Goal: Information Seeking & Learning: Learn about a topic

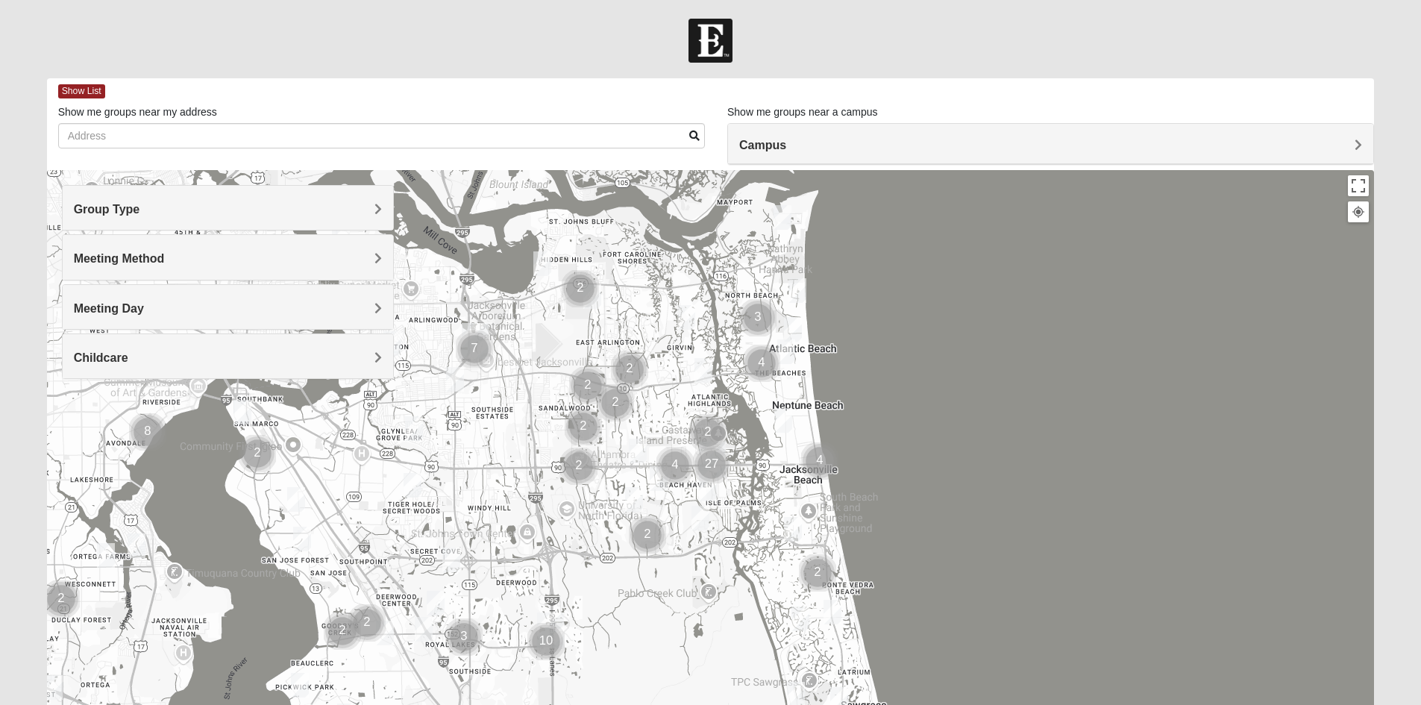
click at [205, 218] on div "Group Type" at bounding box center [228, 208] width 330 height 44
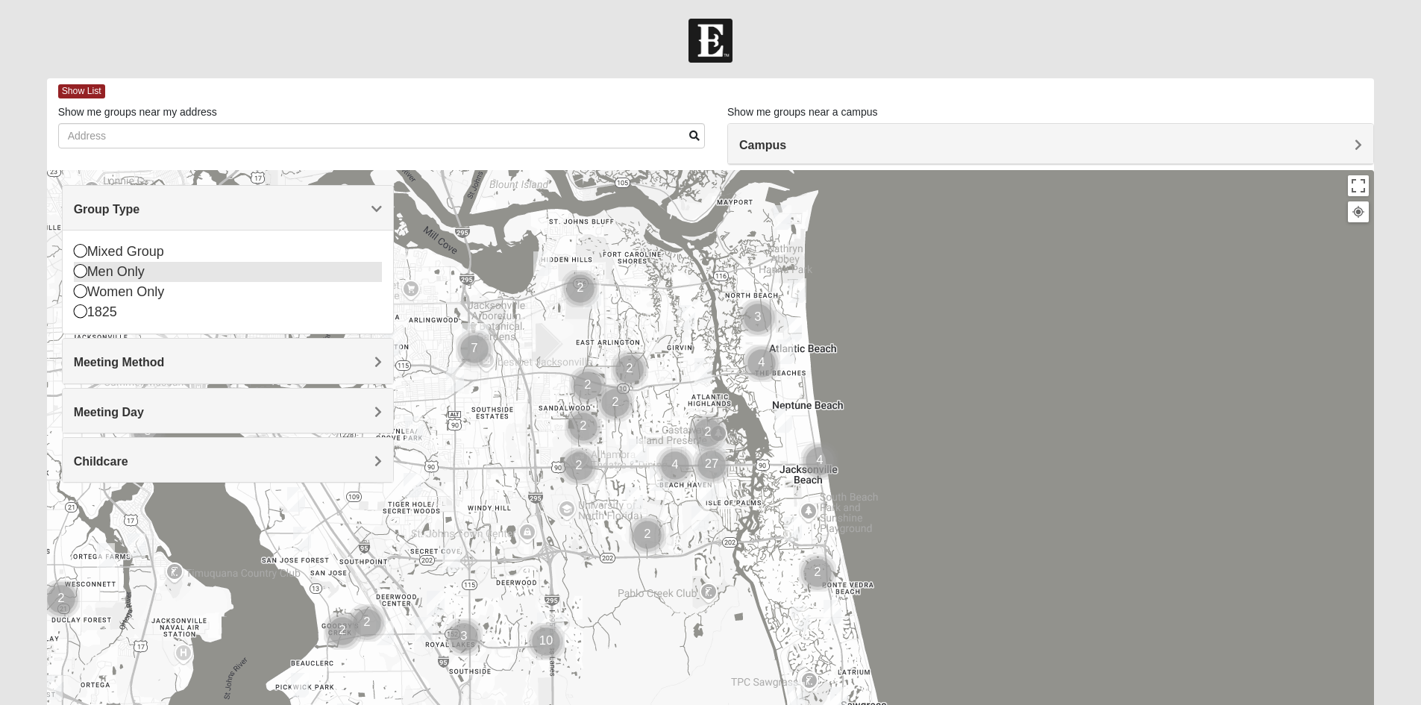
click at [162, 278] on div "Men Only" at bounding box center [228, 272] width 308 height 20
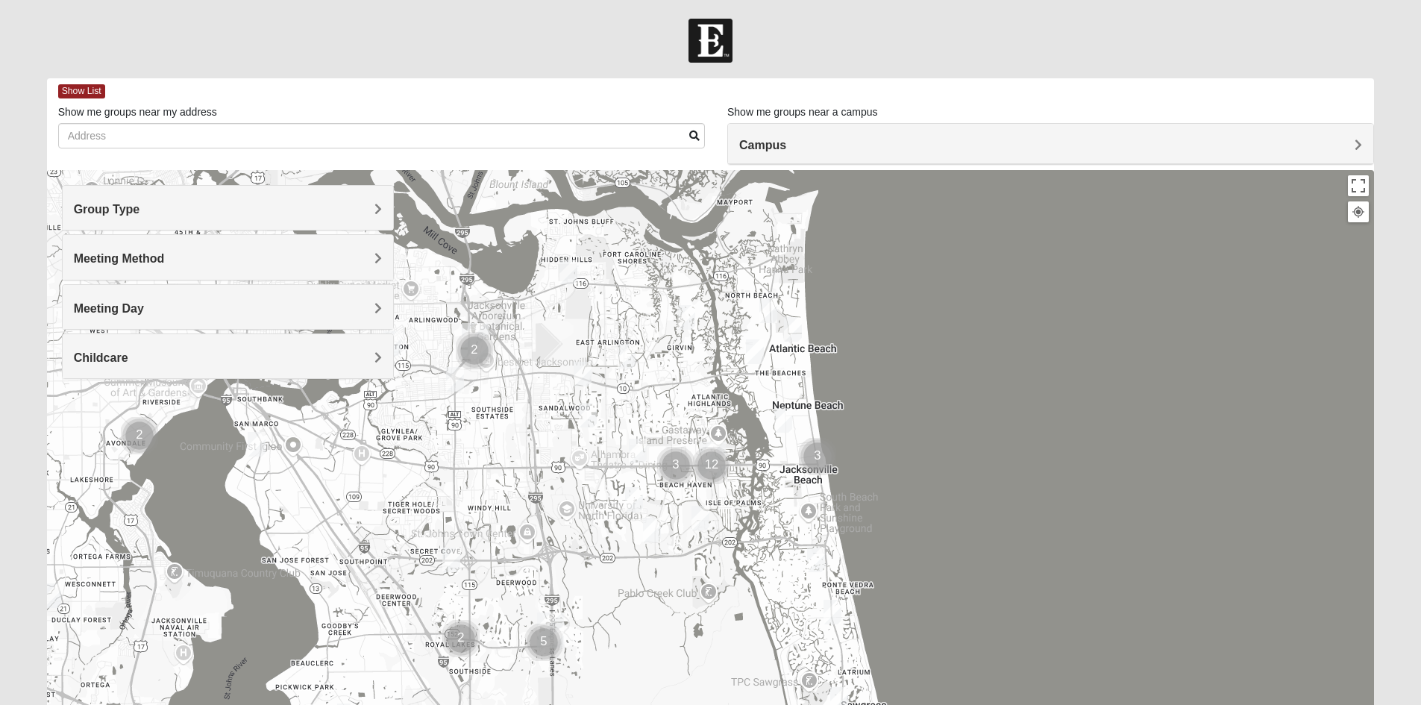
click at [173, 312] on h4 "Meeting Day" at bounding box center [228, 308] width 308 height 14
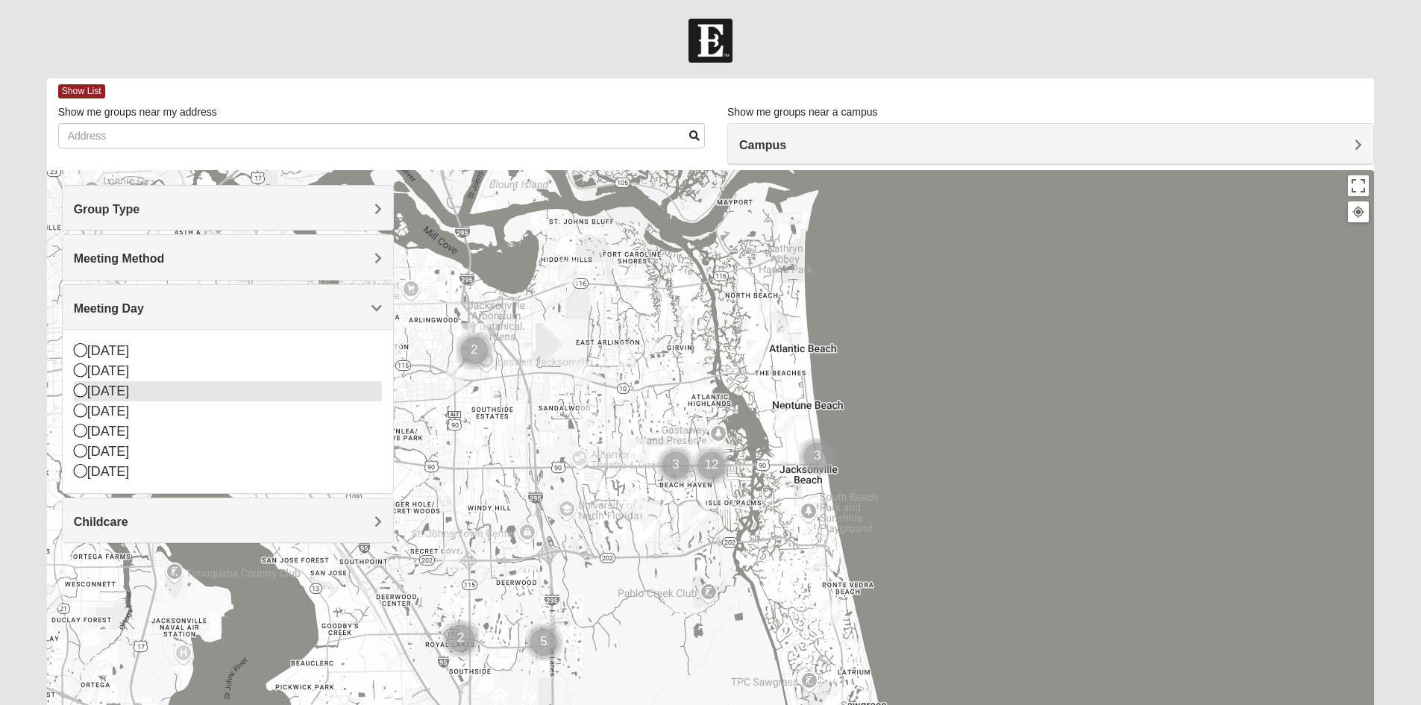
click at [123, 389] on div "[DATE]" at bounding box center [228, 391] width 308 height 20
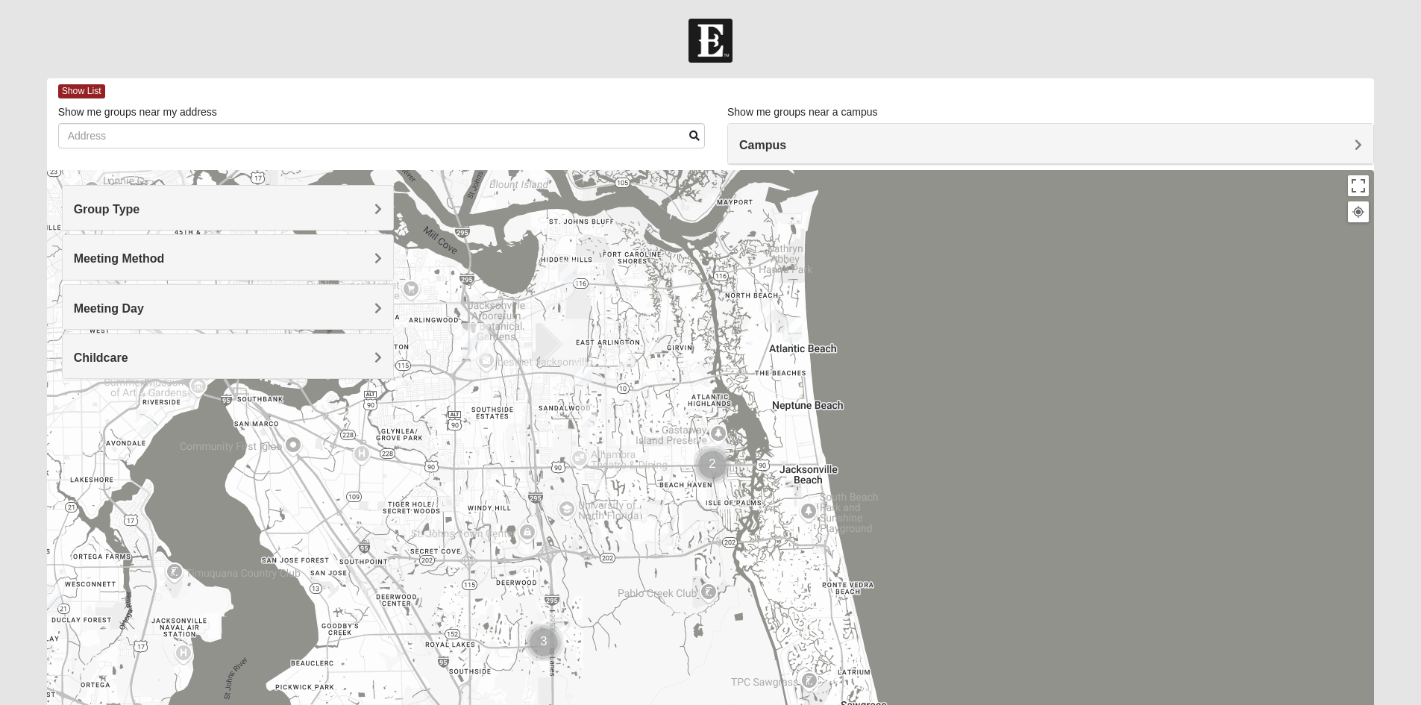
click at [176, 221] on div "Group Type" at bounding box center [228, 208] width 330 height 44
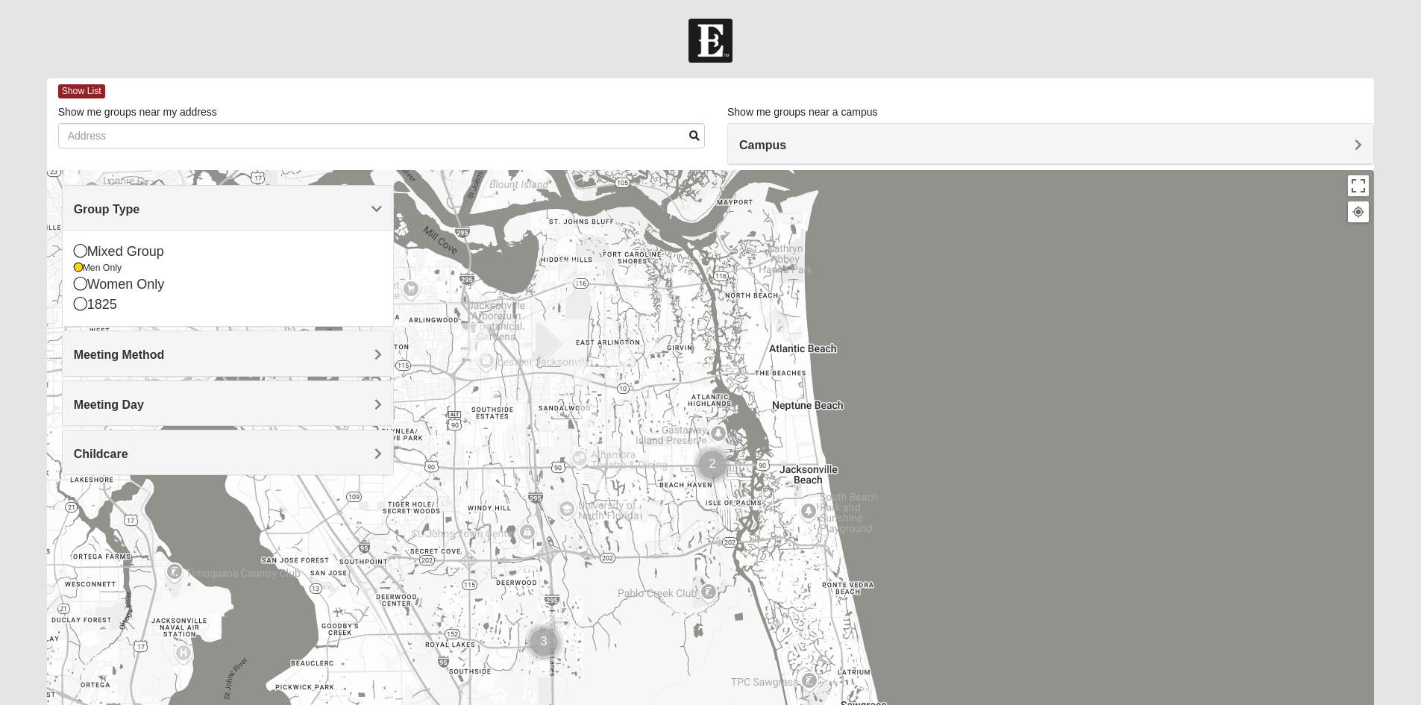
click at [176, 221] on div "Group Type" at bounding box center [228, 208] width 330 height 44
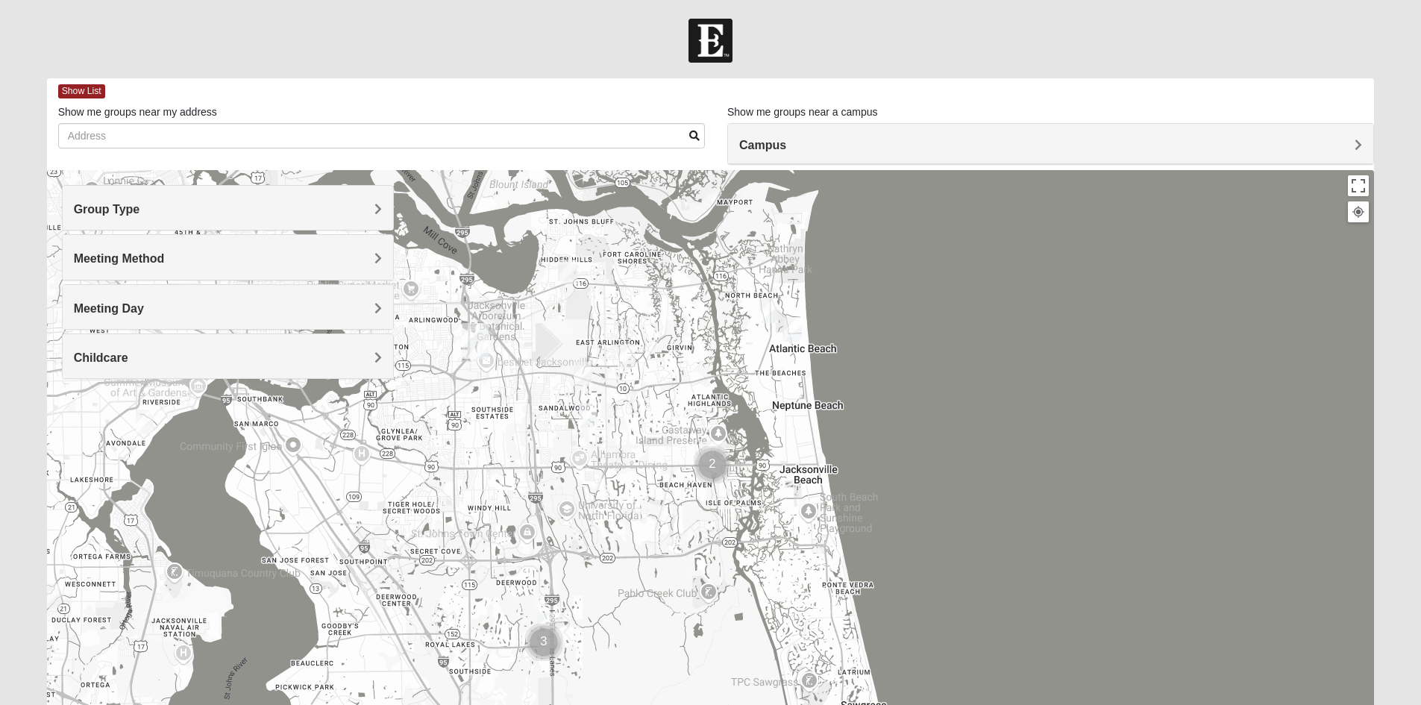
click at [176, 265] on h4 "Meeting Method" at bounding box center [228, 258] width 308 height 14
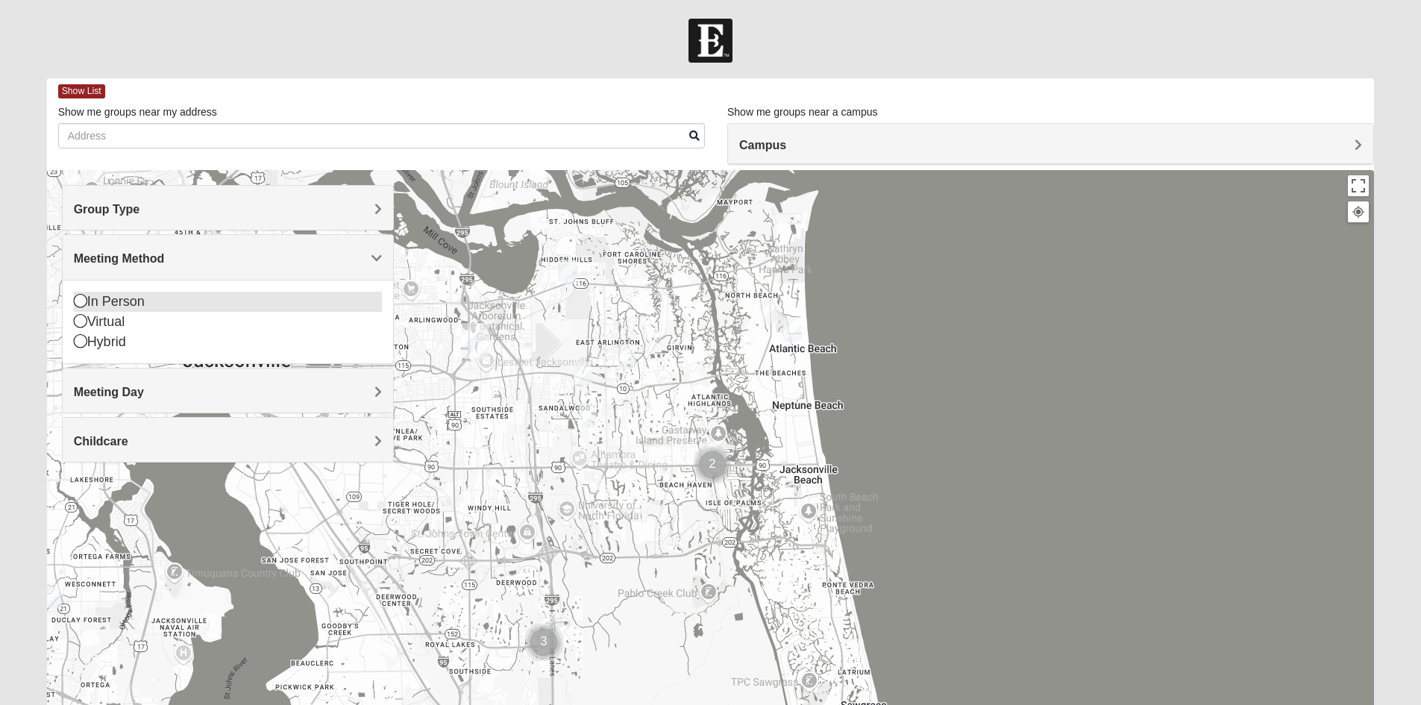
click at [145, 304] on div "In Person" at bounding box center [228, 302] width 308 height 20
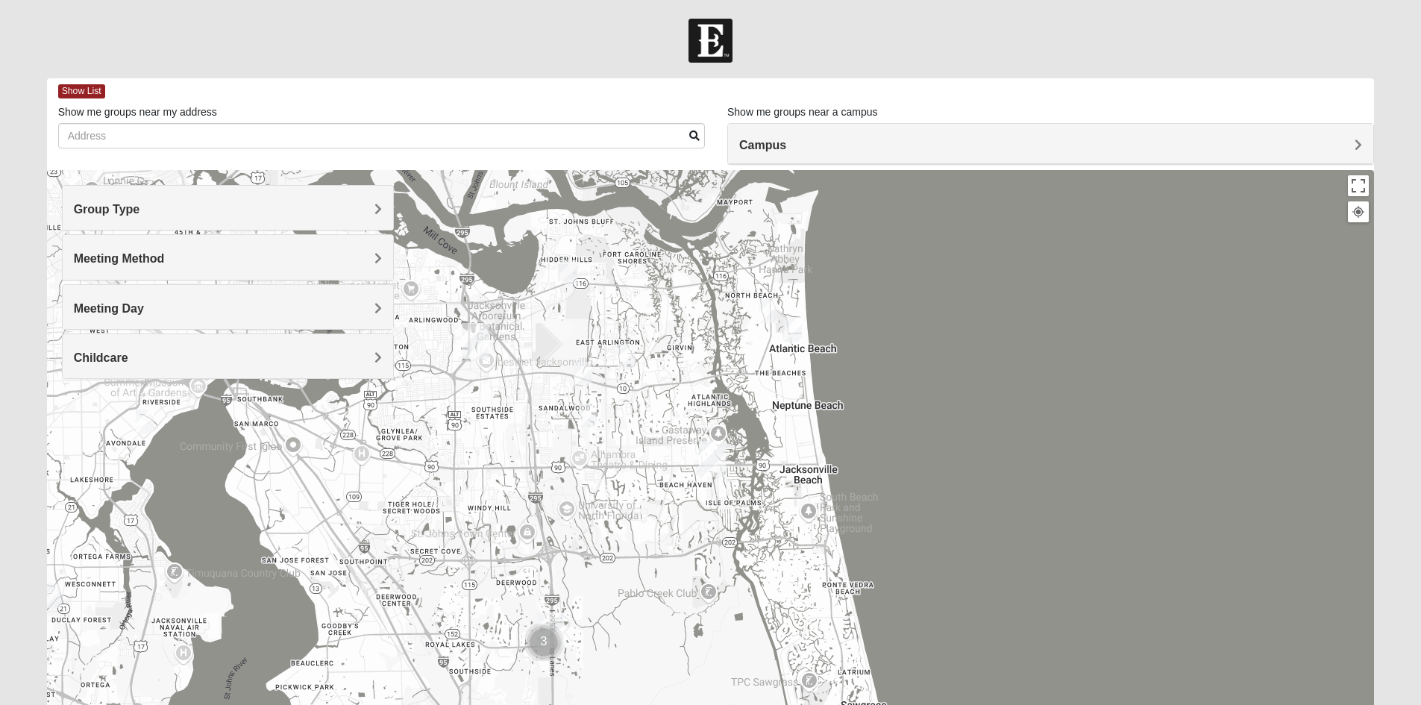
click at [154, 312] on h4 "Meeting Day" at bounding box center [228, 308] width 308 height 14
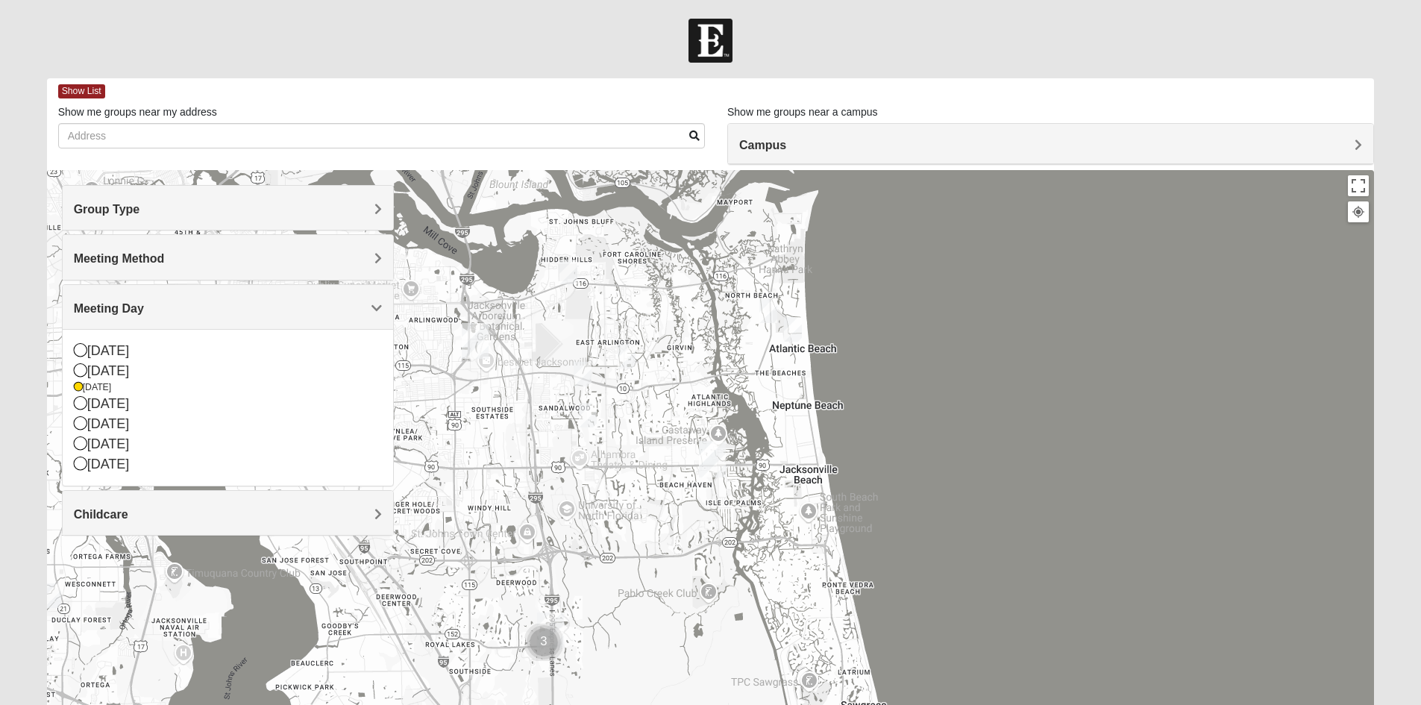
click at [139, 312] on span "Meeting Day" at bounding box center [109, 308] width 70 height 13
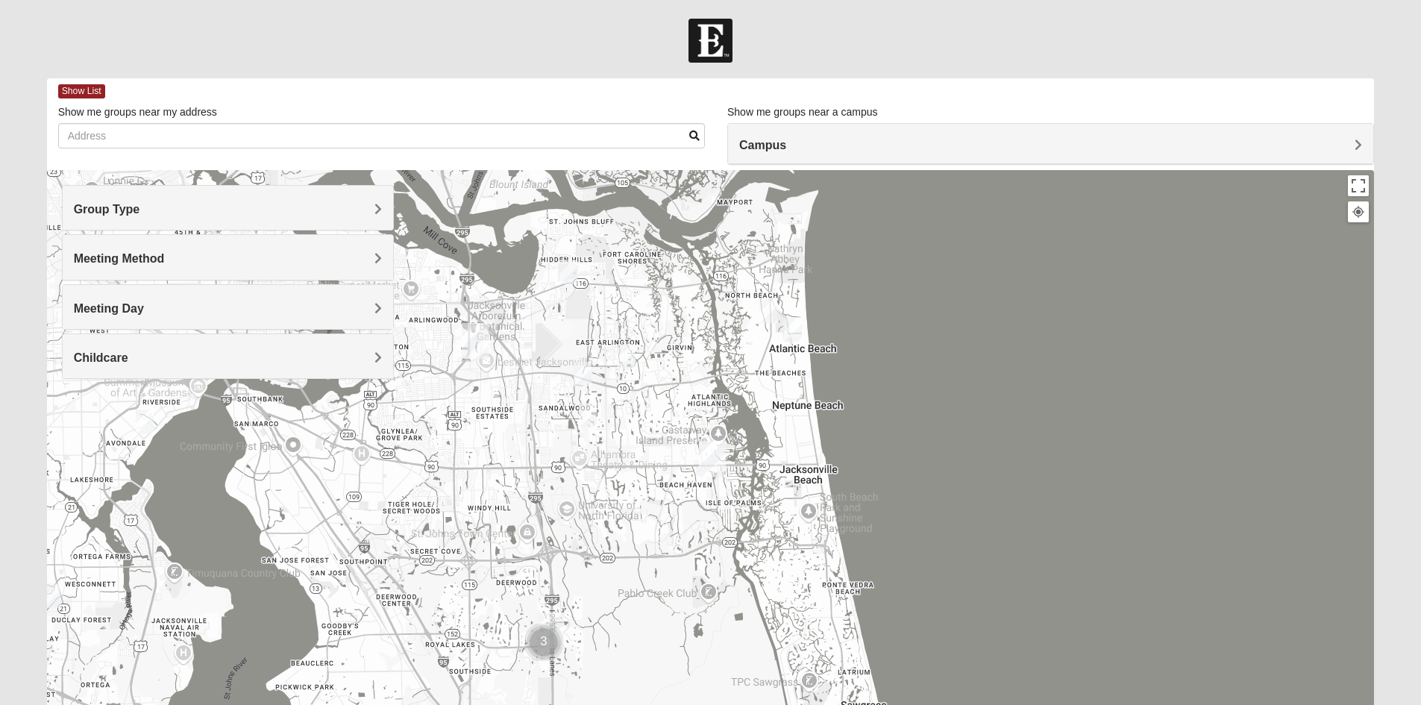
click at [134, 220] on div "Group Type" at bounding box center [228, 208] width 330 height 44
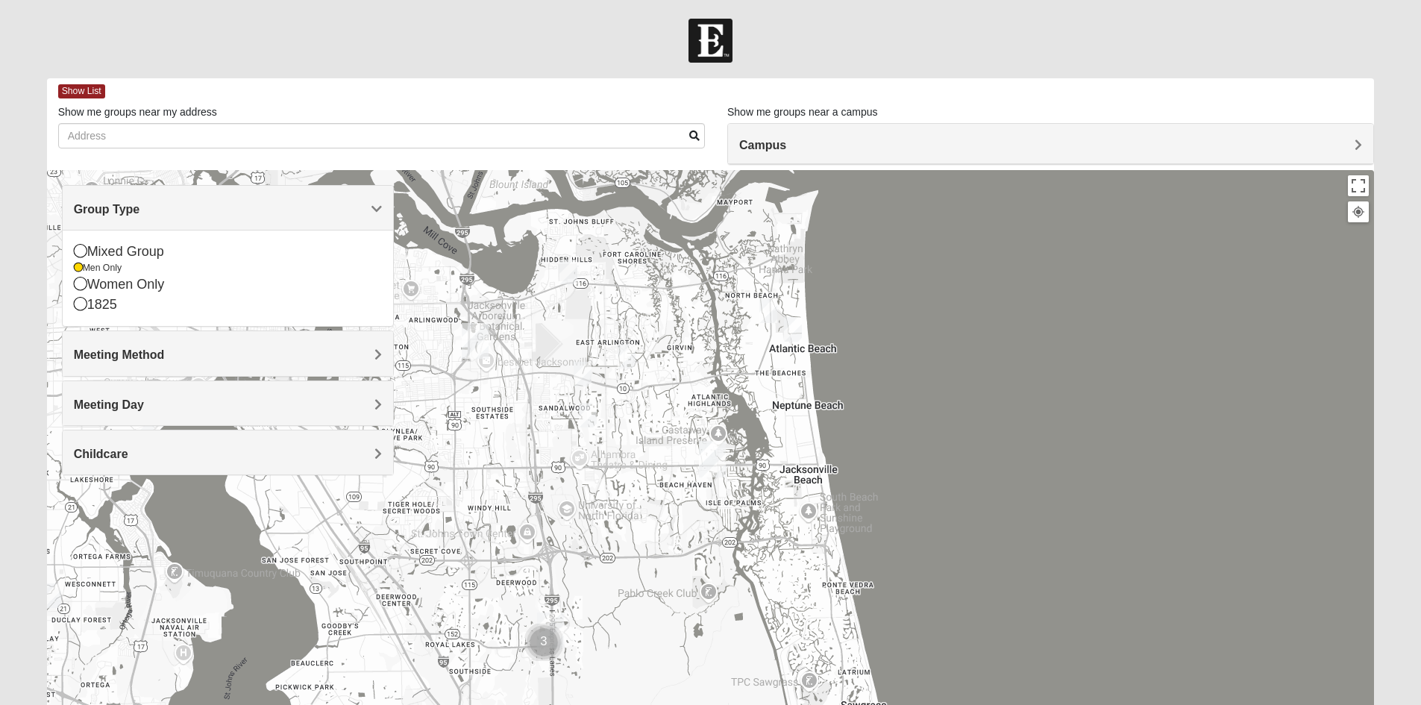
click at [134, 219] on div "Group Type" at bounding box center [228, 208] width 330 height 44
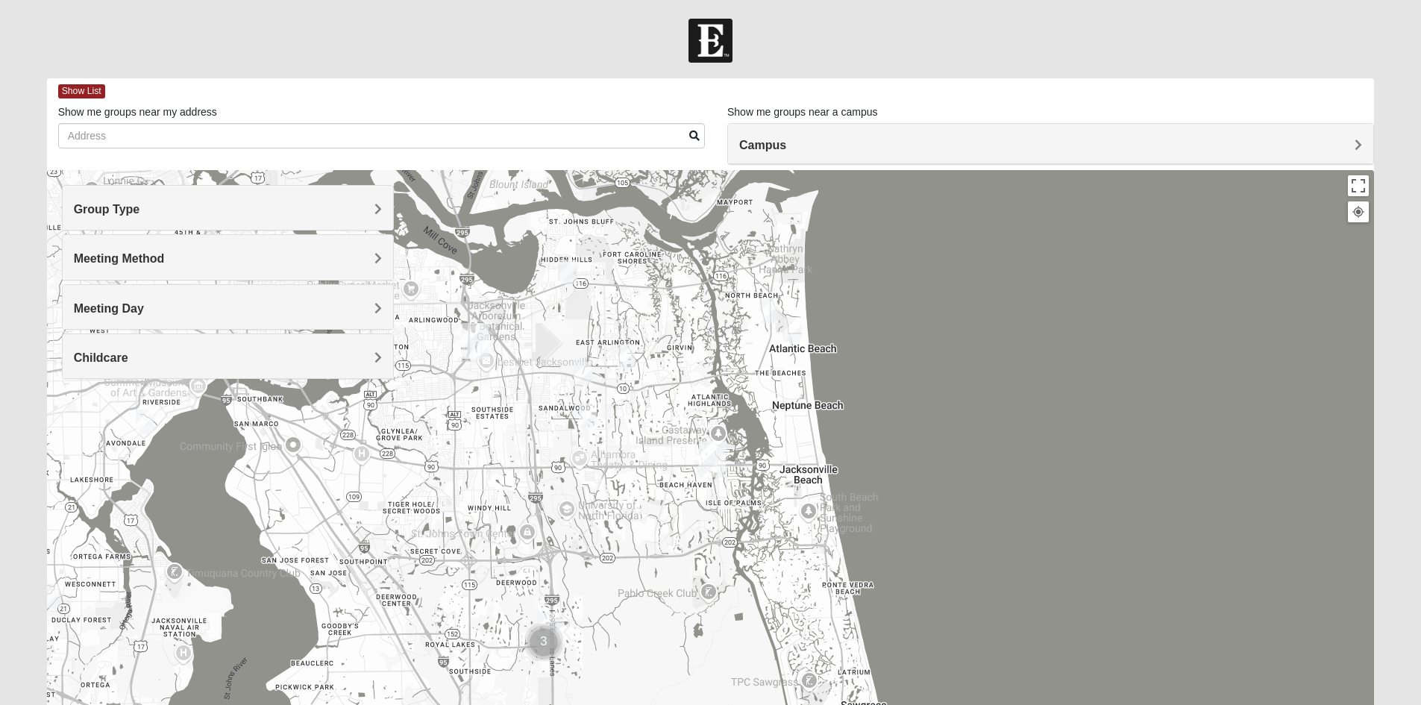
click at [138, 257] on span "Meeting Method" at bounding box center [119, 258] width 91 height 13
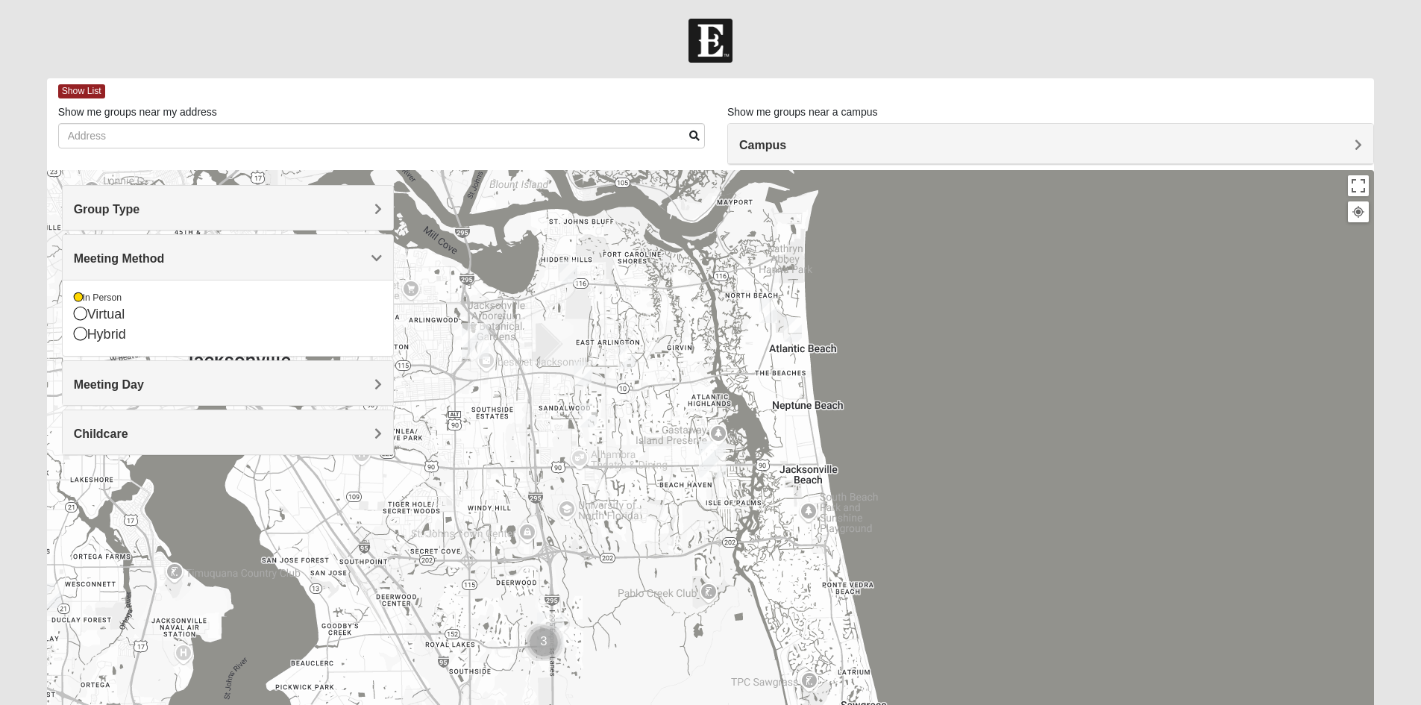
click at [138, 257] on span "Meeting Method" at bounding box center [119, 258] width 91 height 13
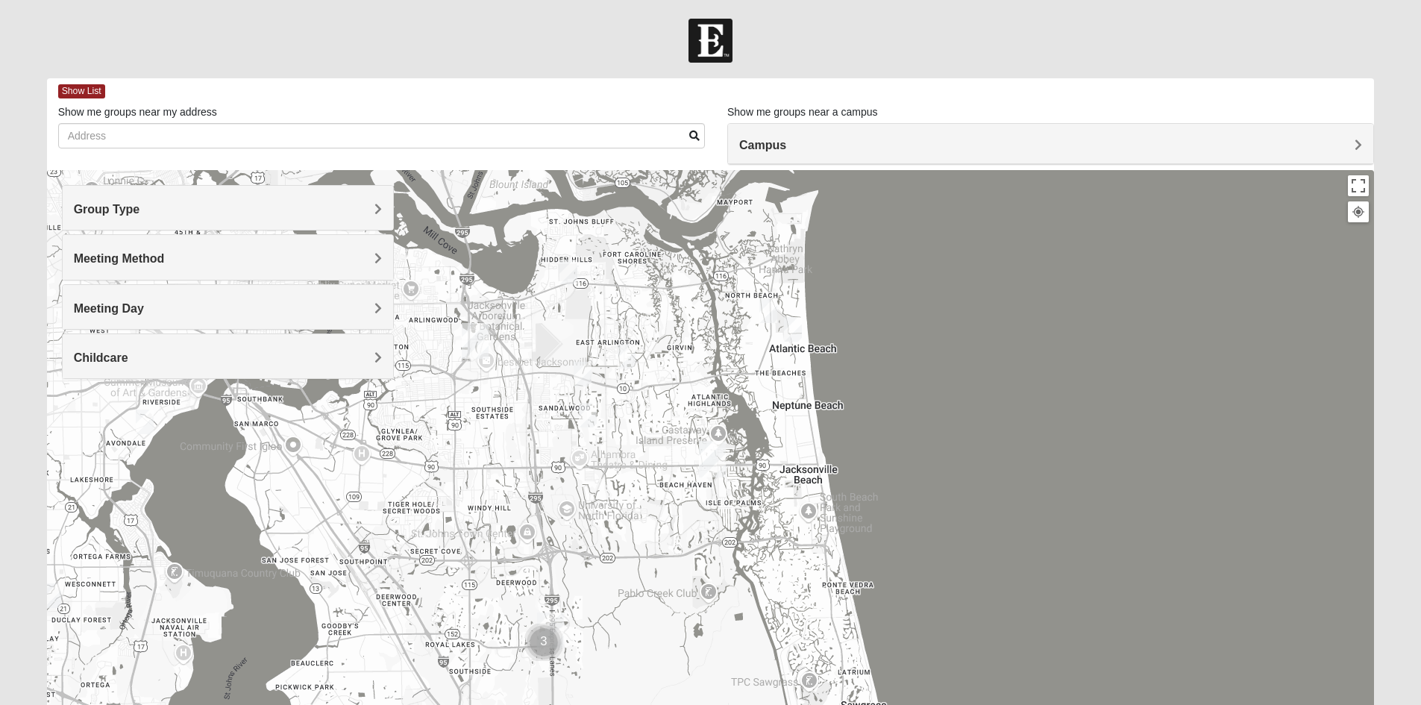
click at [137, 315] on div "Meeting Day" at bounding box center [228, 307] width 330 height 44
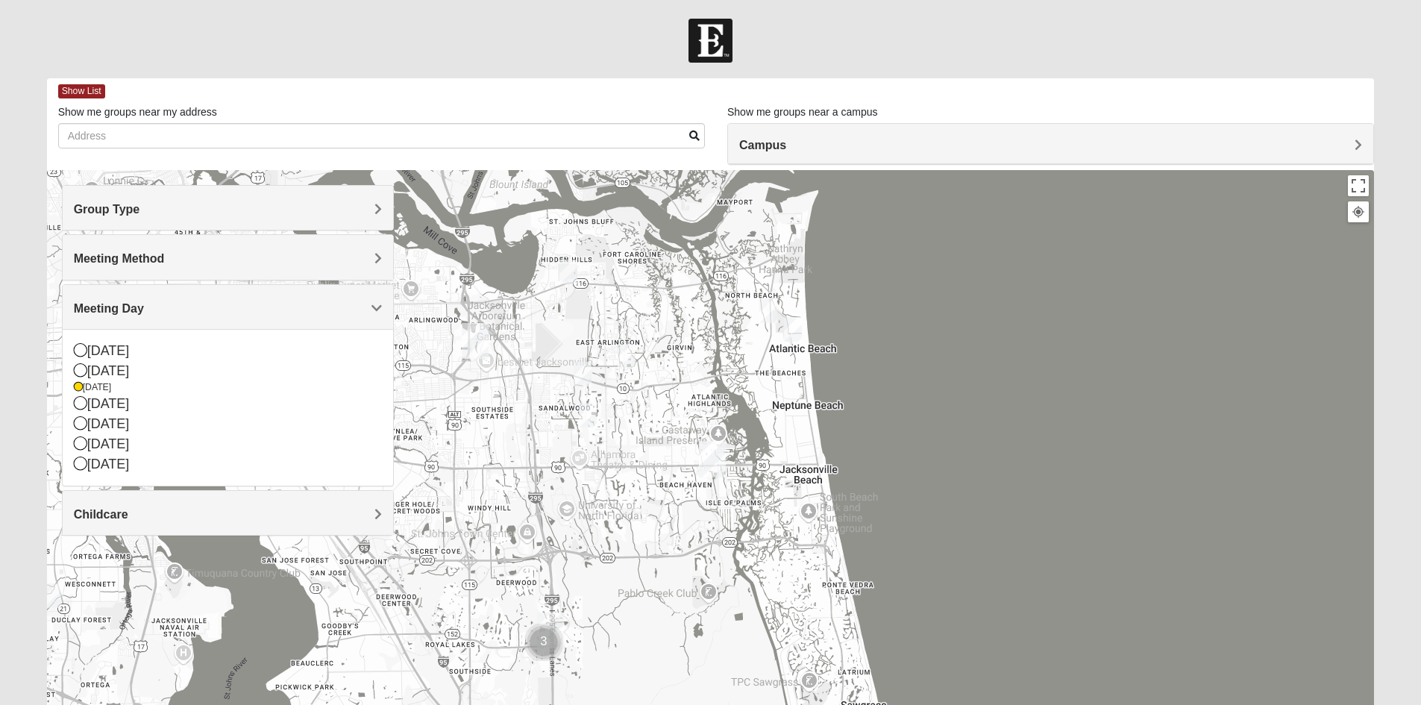
click at [163, 512] on h4 "Childcare" at bounding box center [228, 514] width 308 height 14
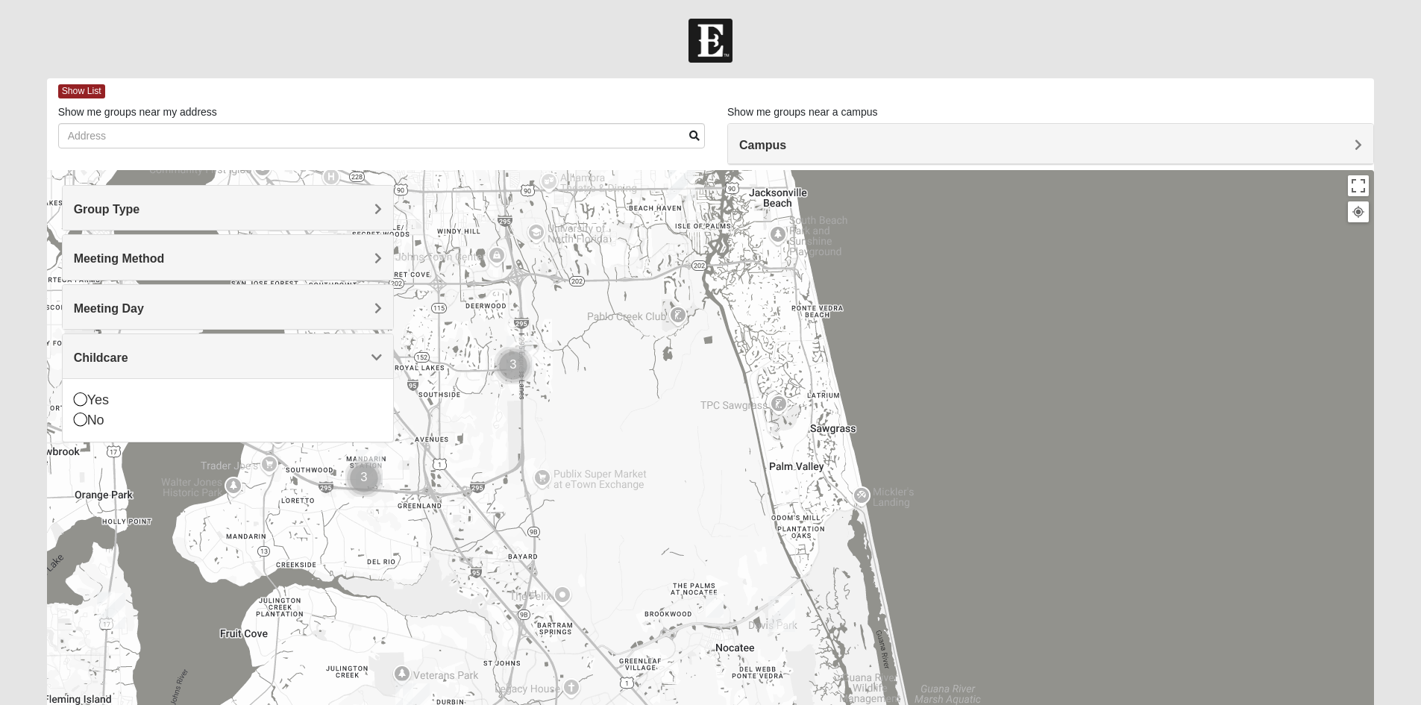
drag, startPoint x: 564, startPoint y: 584, endPoint x: 532, endPoint y: 298, distance: 287.5
click at [532, 298] on div at bounding box center [710, 468] width 1327 height 597
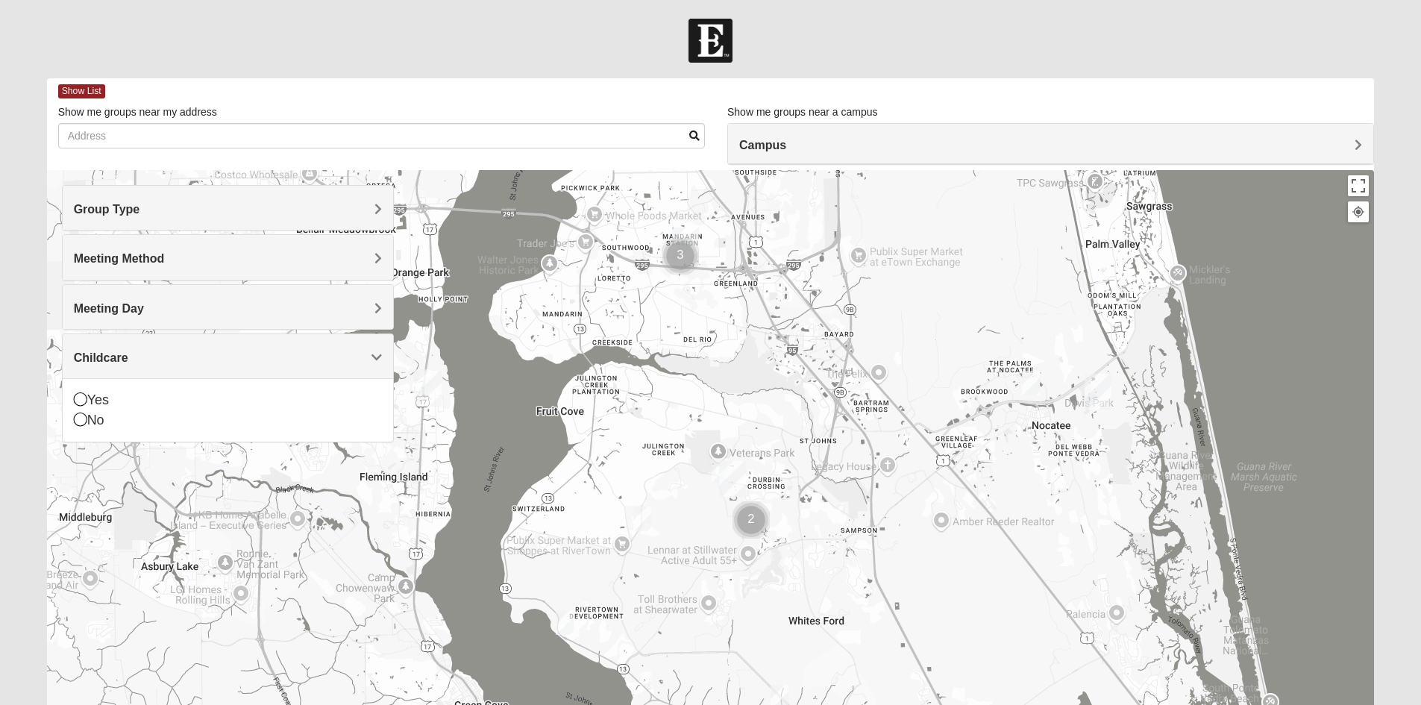
drag, startPoint x: 702, startPoint y: 462, endPoint x: 1068, endPoint y: 312, distance: 395.6
click at [1068, 312] on div at bounding box center [710, 468] width 1327 height 597
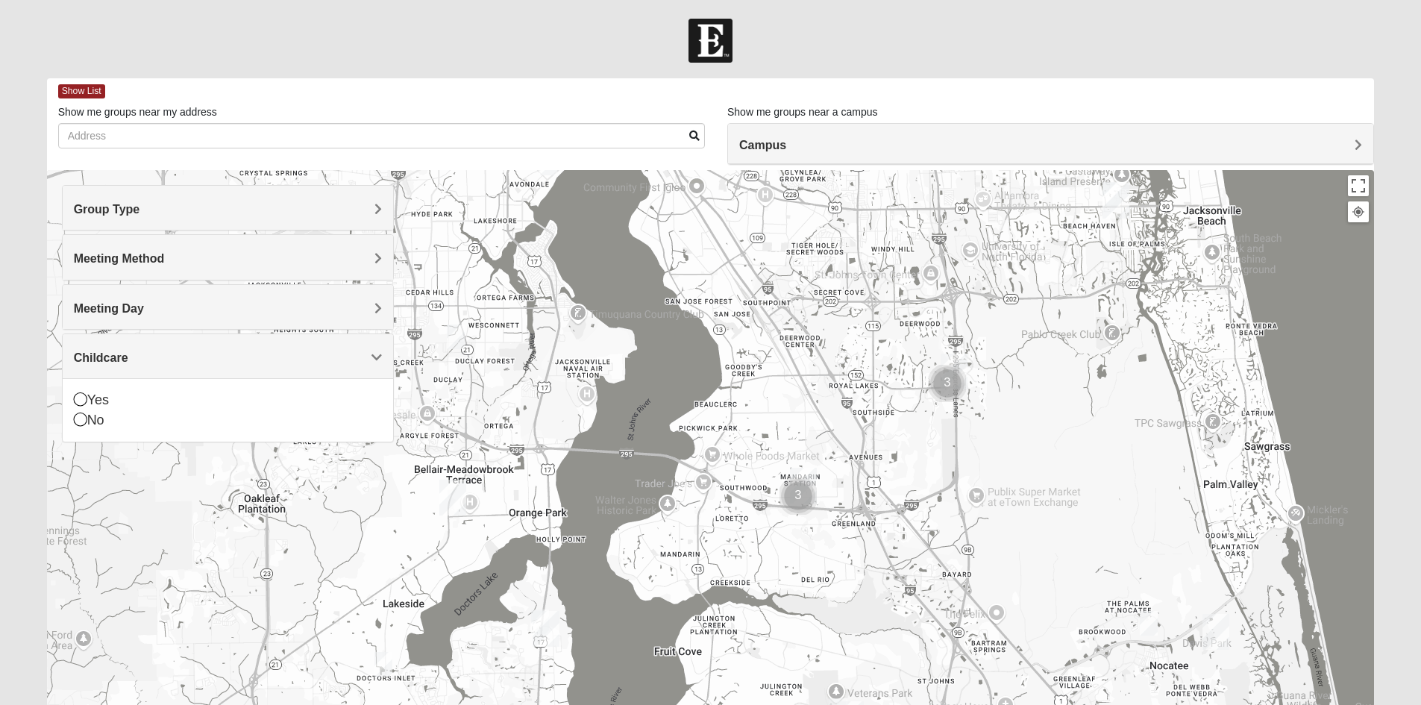
drag, startPoint x: 858, startPoint y: 428, endPoint x: 976, endPoint y: 668, distance: 267.5
click at [976, 668] on div at bounding box center [710, 468] width 1327 height 597
click at [798, 495] on img "Cluster of 3 groups" at bounding box center [797, 495] width 37 height 37
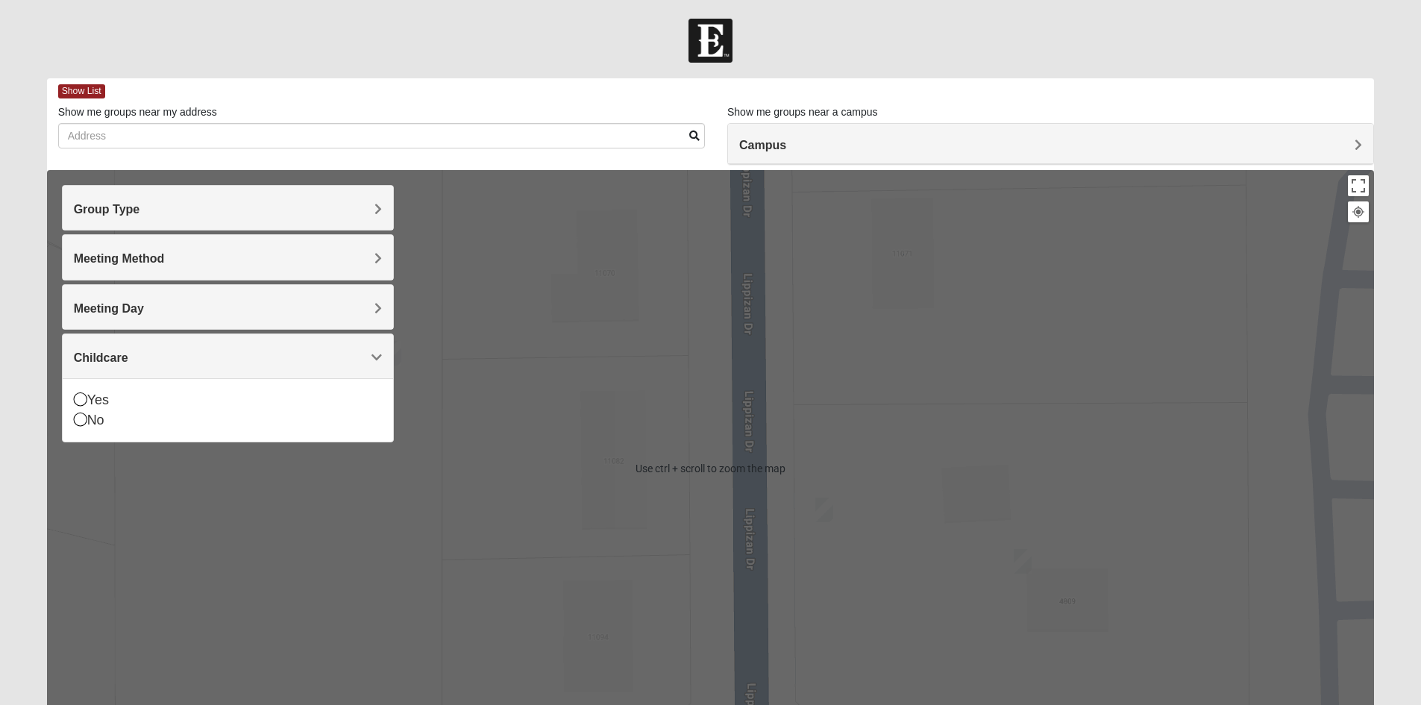
click at [752, 448] on div "To navigate, press the arrow keys." at bounding box center [710, 468] width 1327 height 597
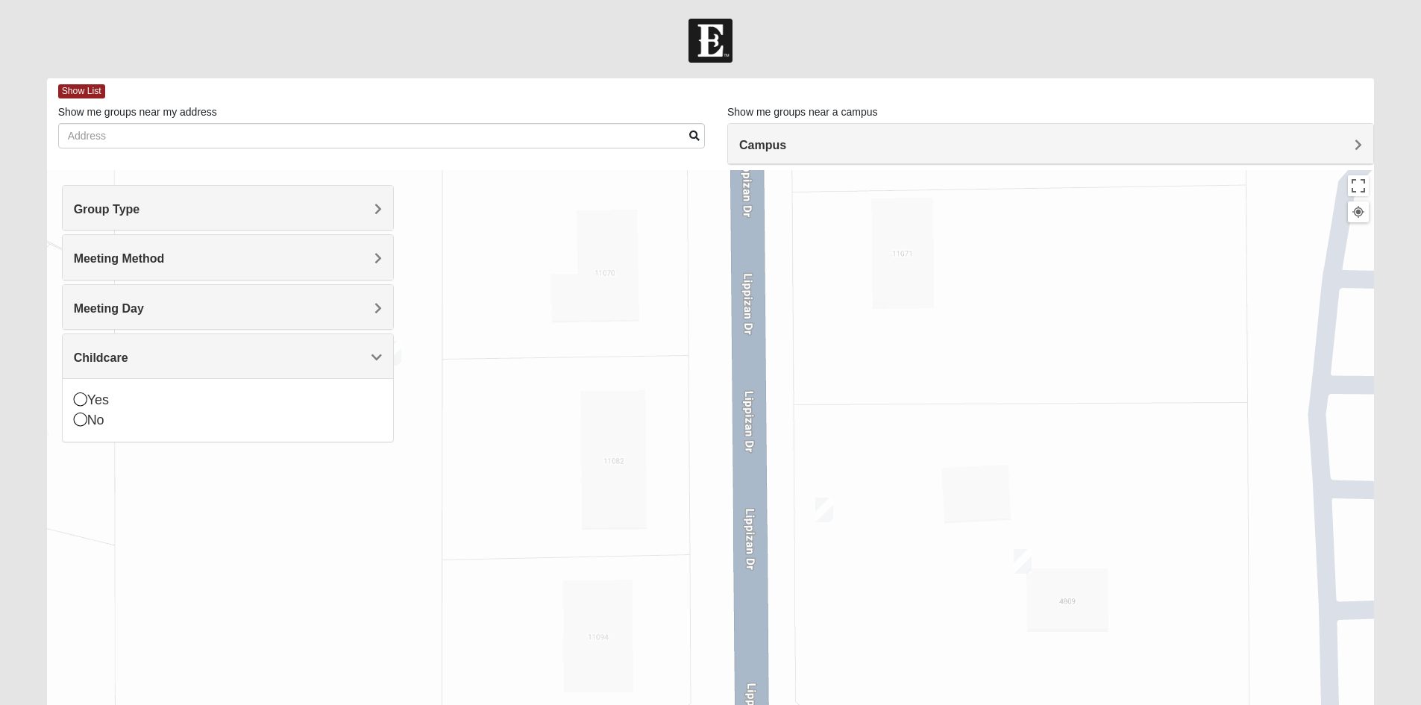
click at [104, 427] on div "No" at bounding box center [228, 420] width 308 height 20
click at [1353, 191] on button "Toggle fullscreen view" at bounding box center [1357, 185] width 21 height 21
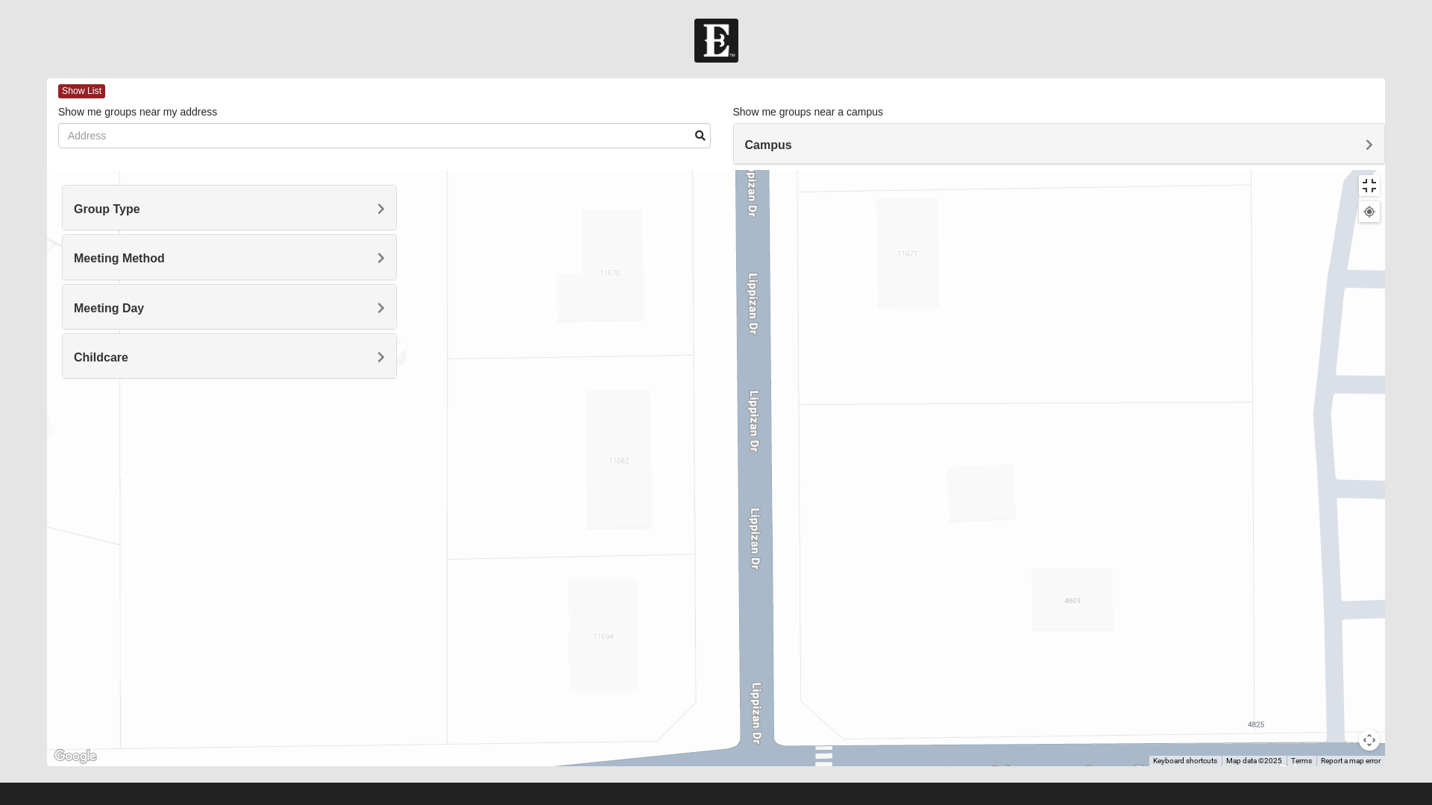
click at [1380, 175] on button "Toggle fullscreen view" at bounding box center [1369, 185] width 21 height 21
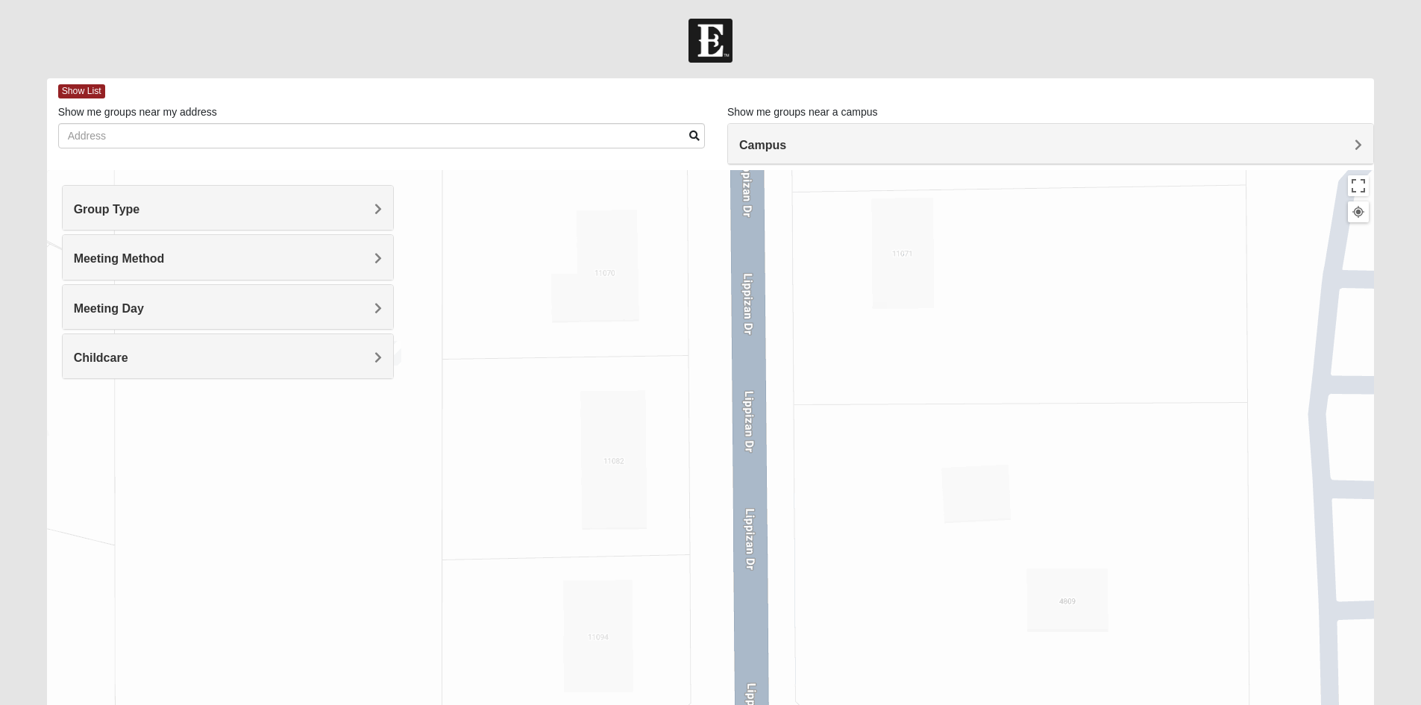
click at [1356, 221] on button at bounding box center [1357, 211] width 21 height 21
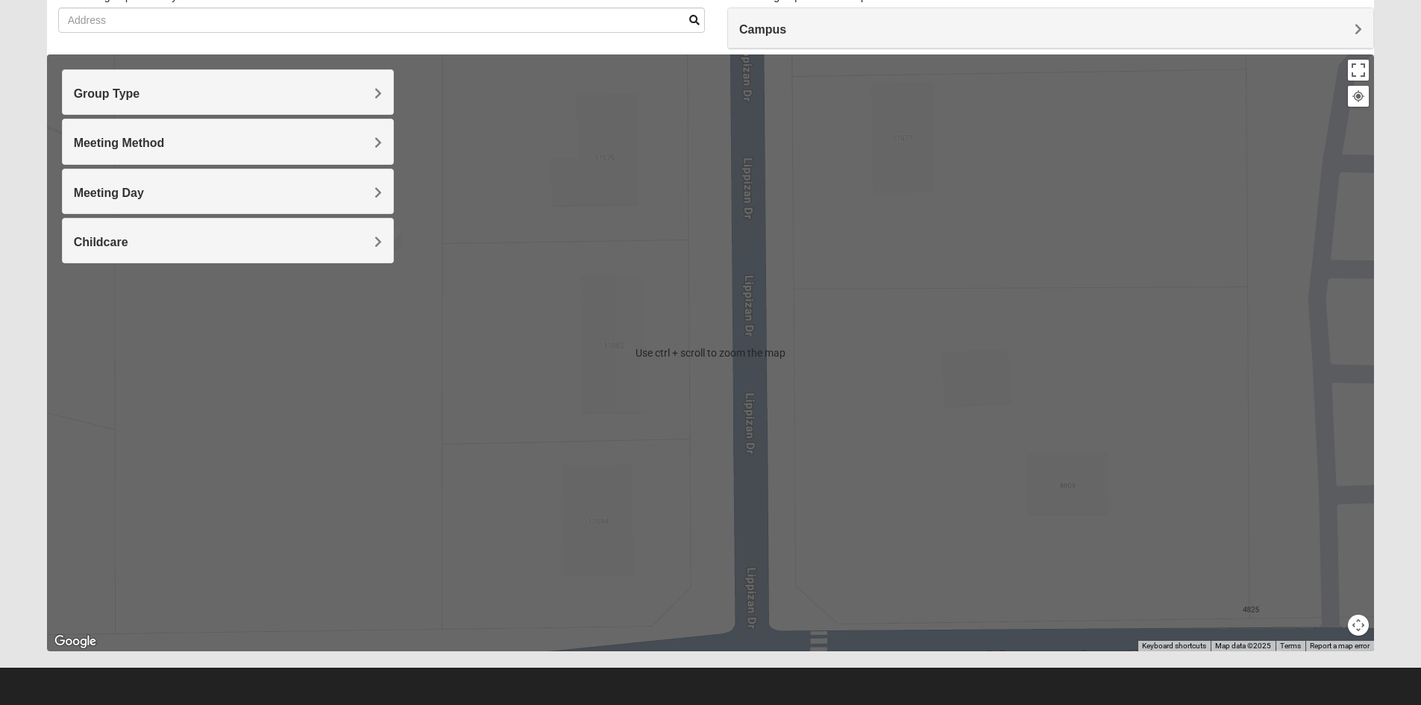
scroll to position [116, 0]
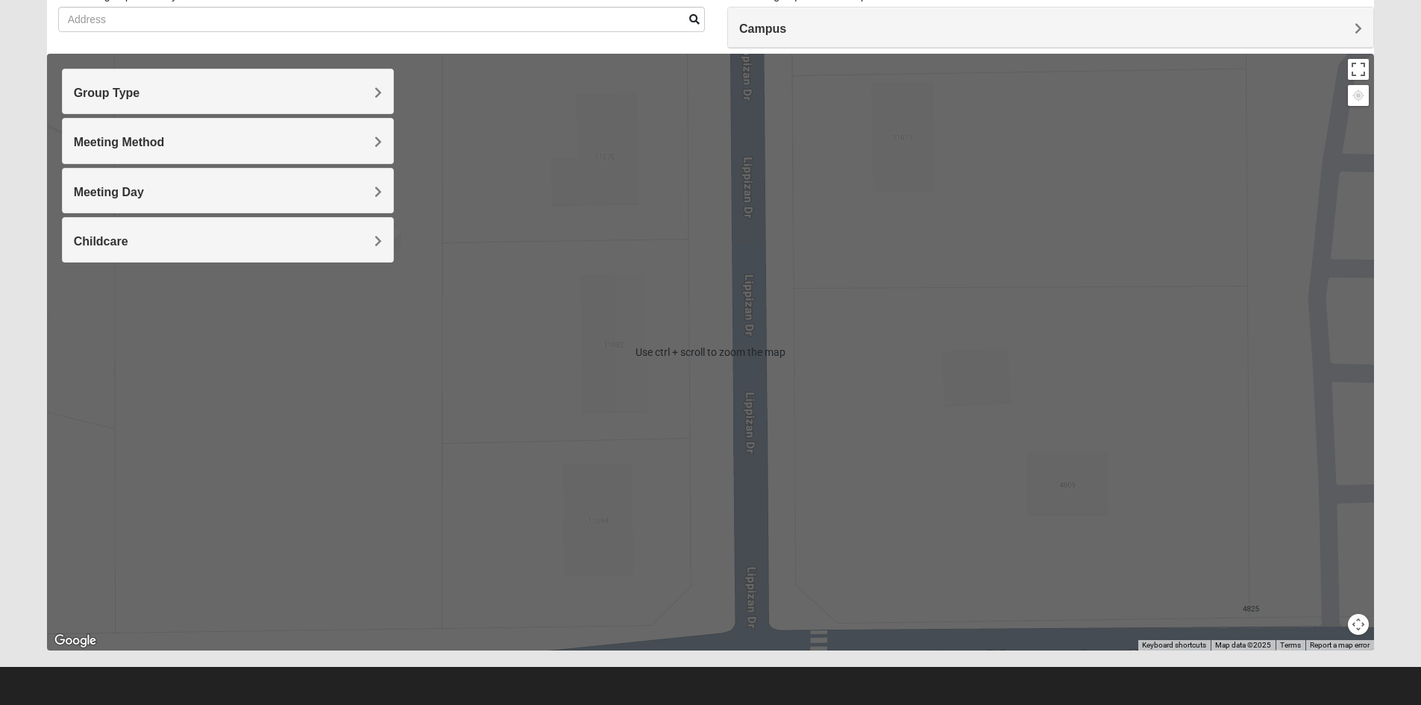
click at [1359, 626] on button "Map camera controls" at bounding box center [1357, 624] width 21 height 21
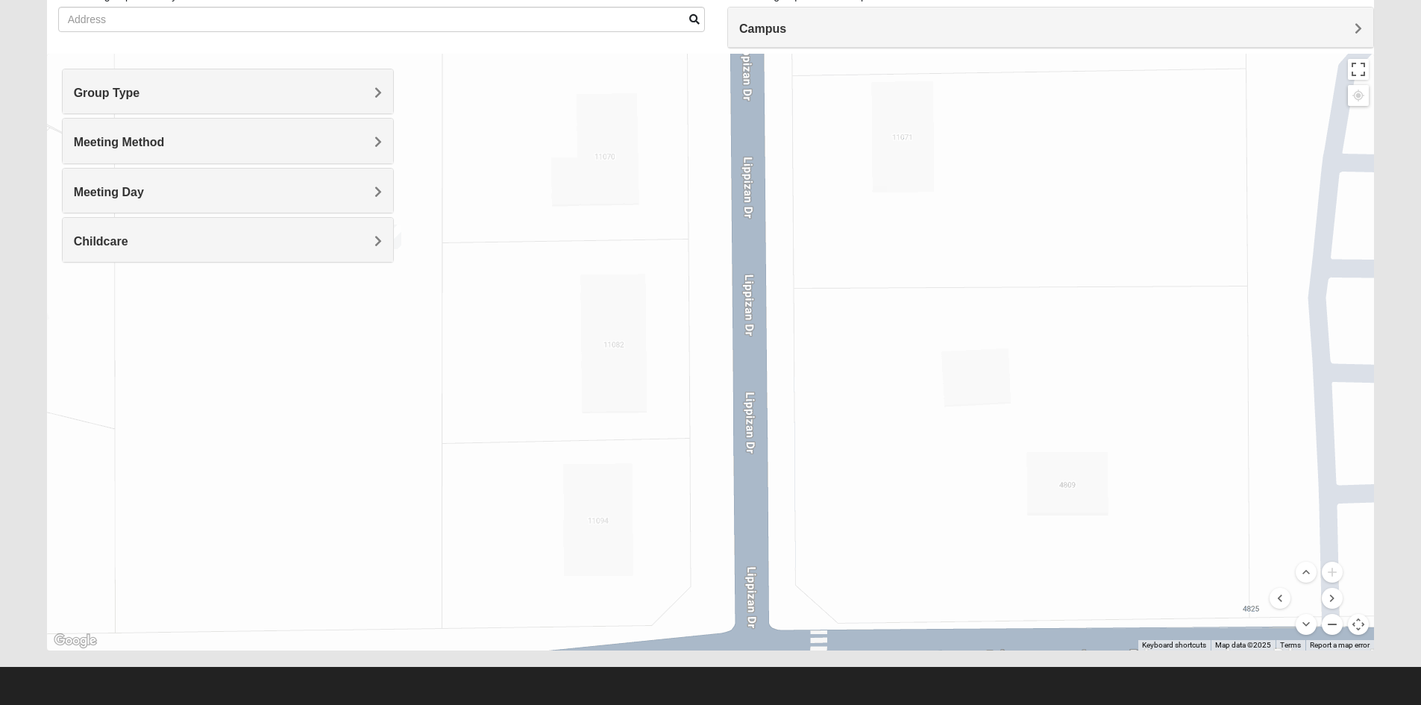
click at [1326, 625] on button "Zoom out" at bounding box center [1331, 624] width 21 height 21
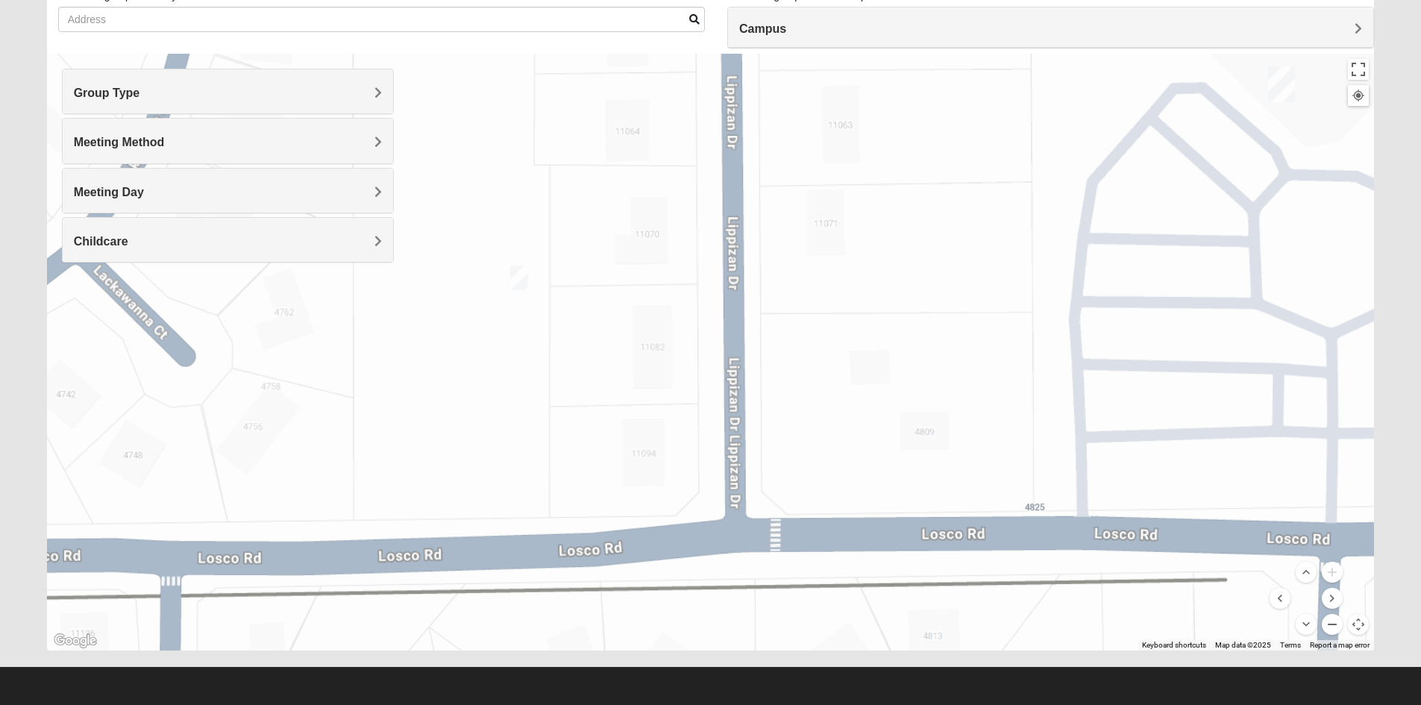
click at [1326, 625] on button "Zoom out" at bounding box center [1331, 624] width 21 height 21
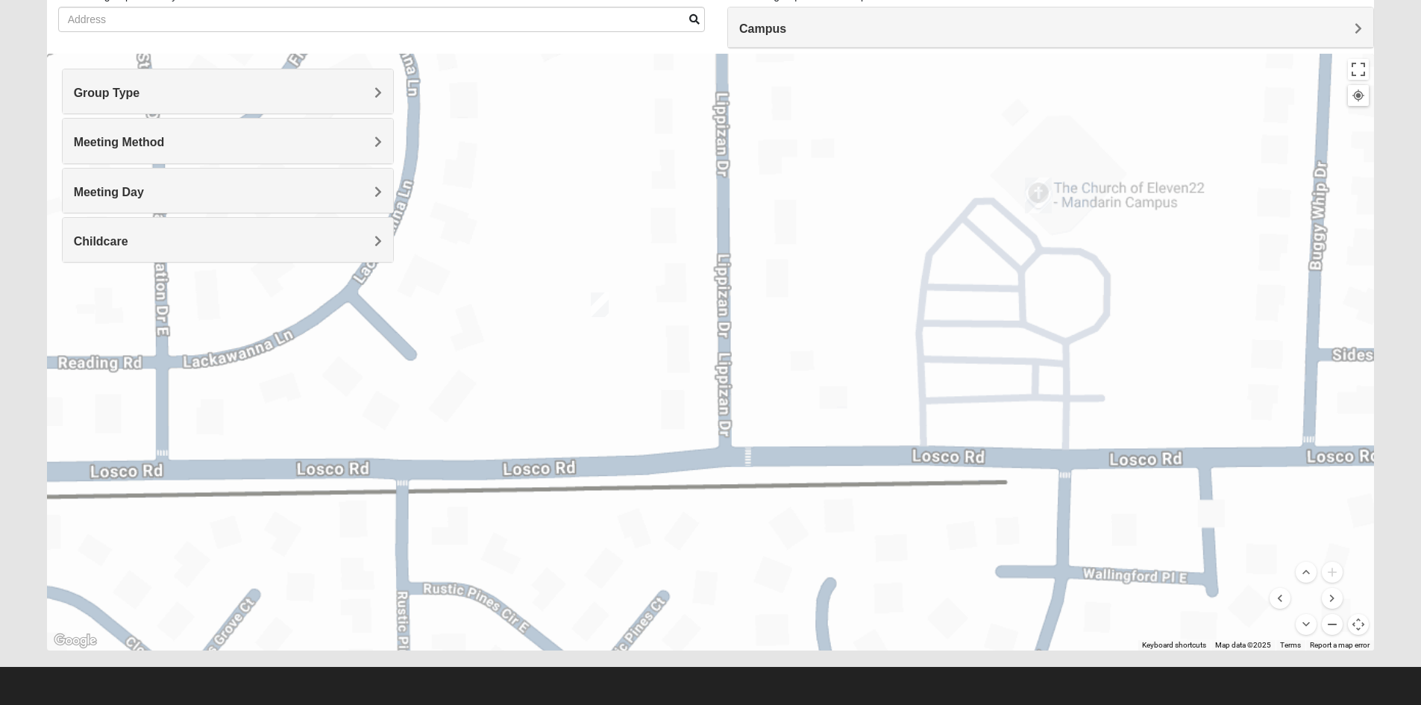
click at [1326, 625] on button "Zoom out" at bounding box center [1331, 624] width 21 height 21
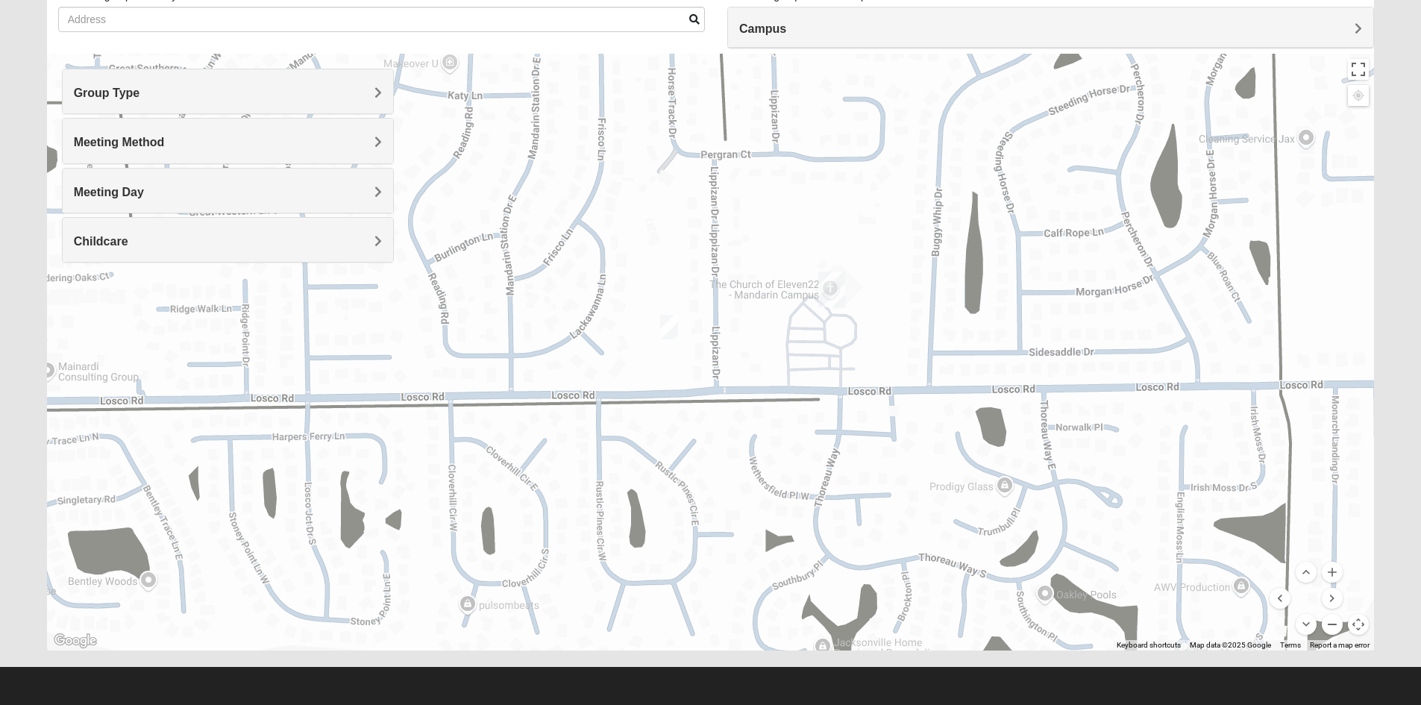
click at [1326, 625] on button "Zoom out" at bounding box center [1331, 624] width 21 height 21
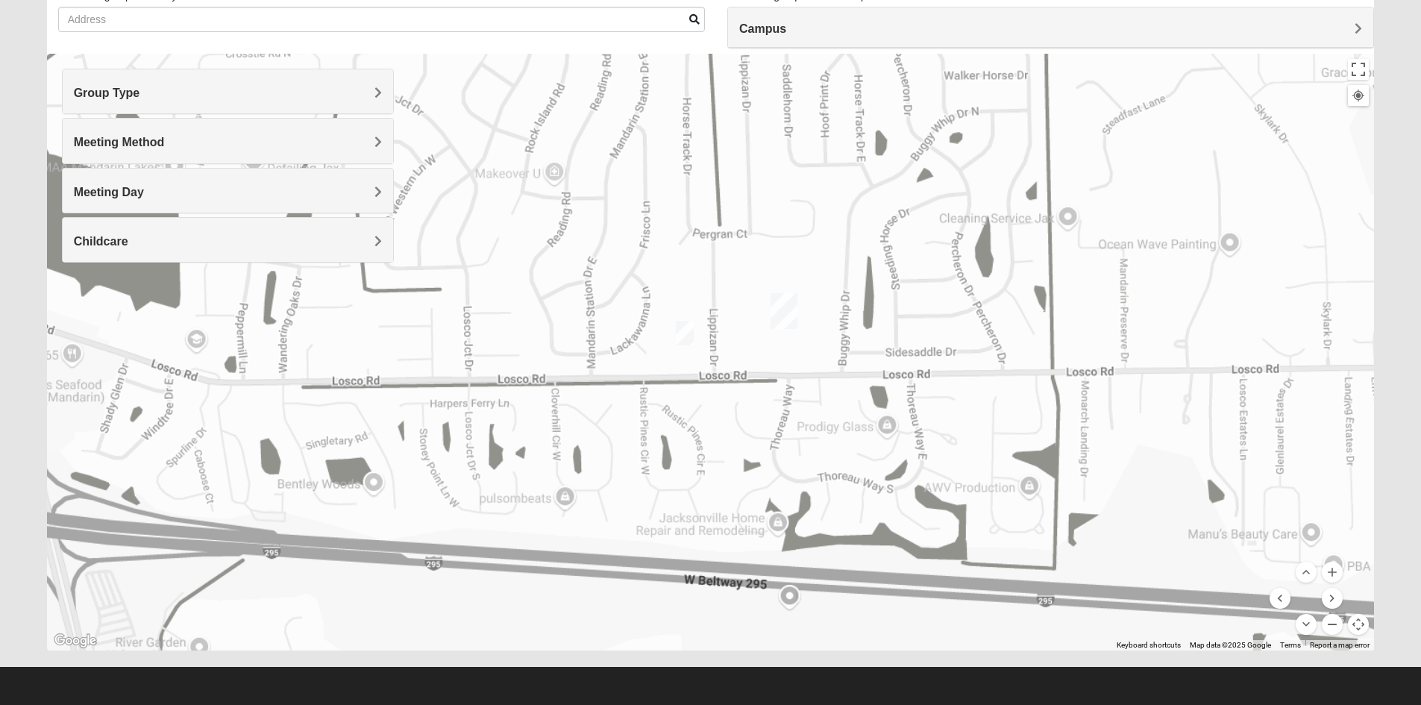
click at [1326, 625] on button "Zoom out" at bounding box center [1331, 624] width 21 height 21
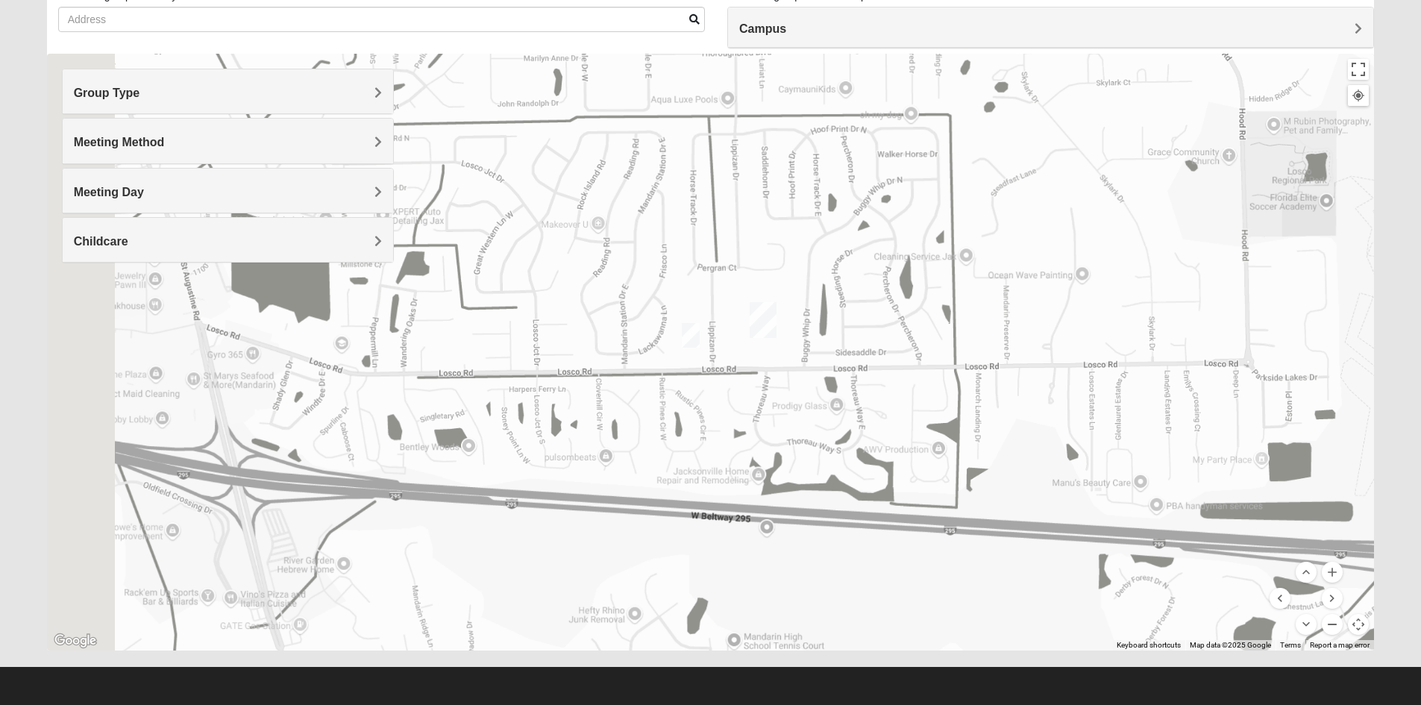
click at [1326, 625] on button "Zoom out" at bounding box center [1331, 624] width 21 height 21
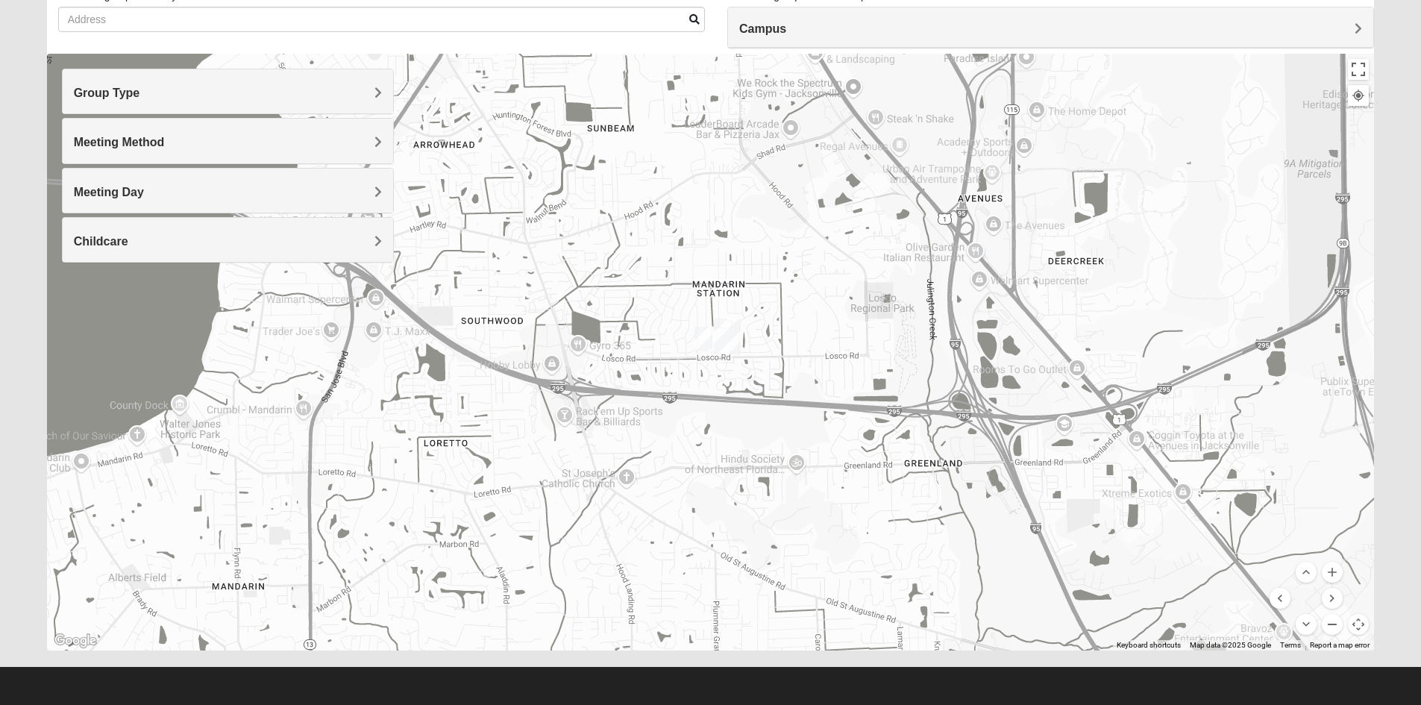
click at [1326, 625] on button "Zoom out" at bounding box center [1331, 624] width 21 height 21
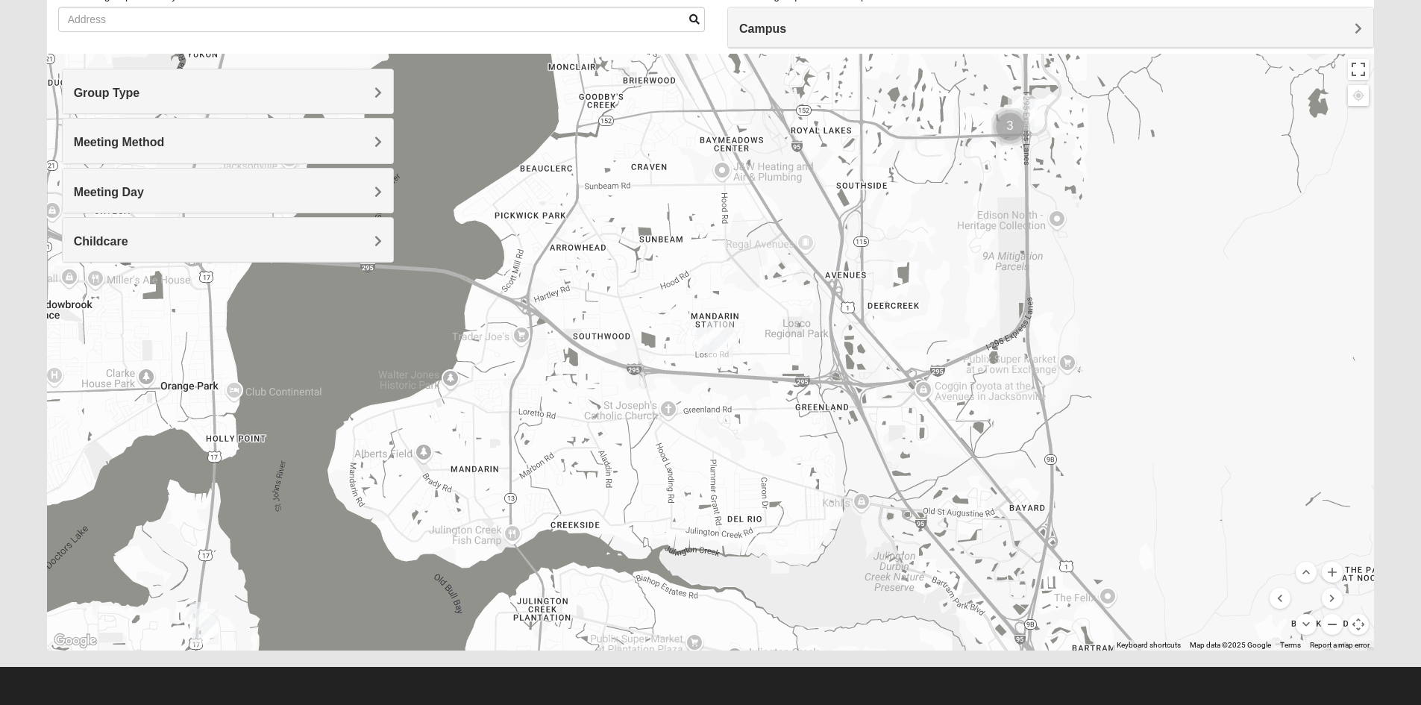
click at [1326, 625] on button "Zoom out" at bounding box center [1331, 624] width 21 height 21
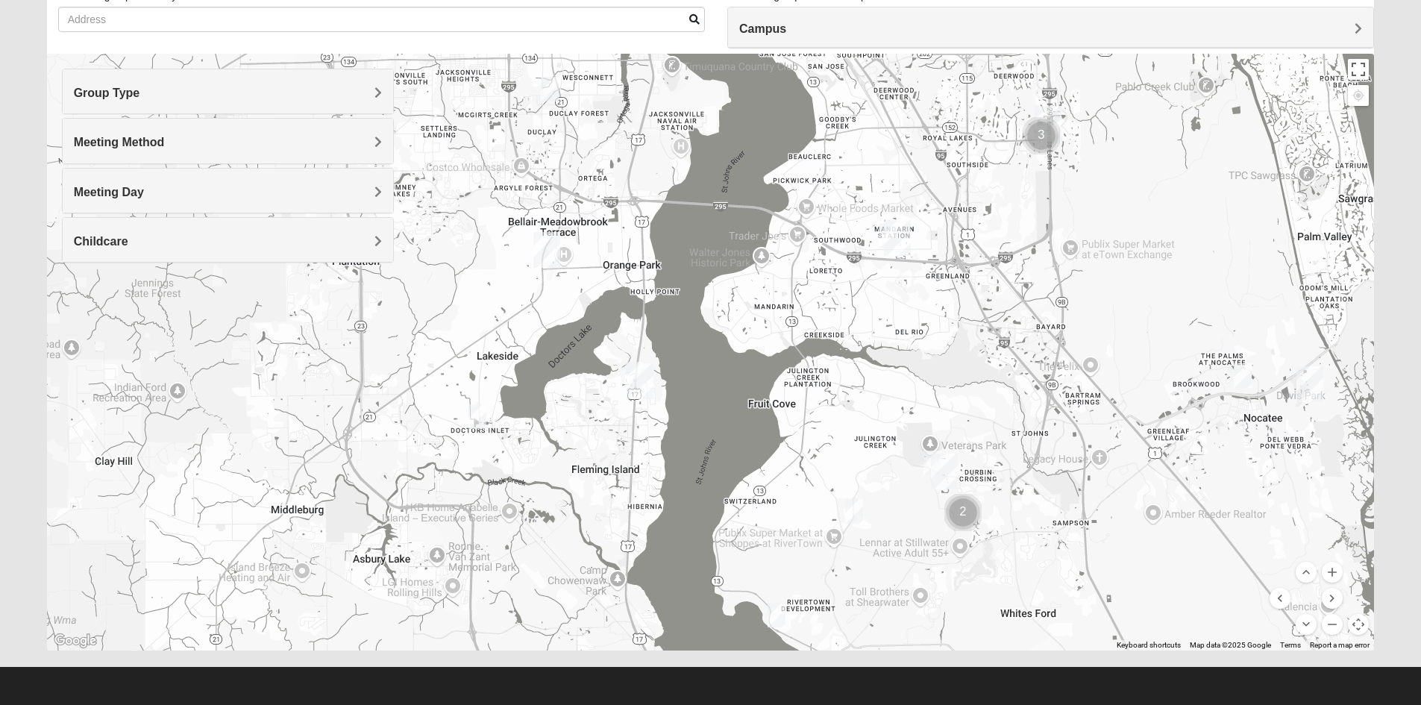
drag, startPoint x: 774, startPoint y: 420, endPoint x: 957, endPoint y: 316, distance: 210.1
click at [957, 316] on div "To navigate, press the arrow keys." at bounding box center [710, 352] width 1327 height 597
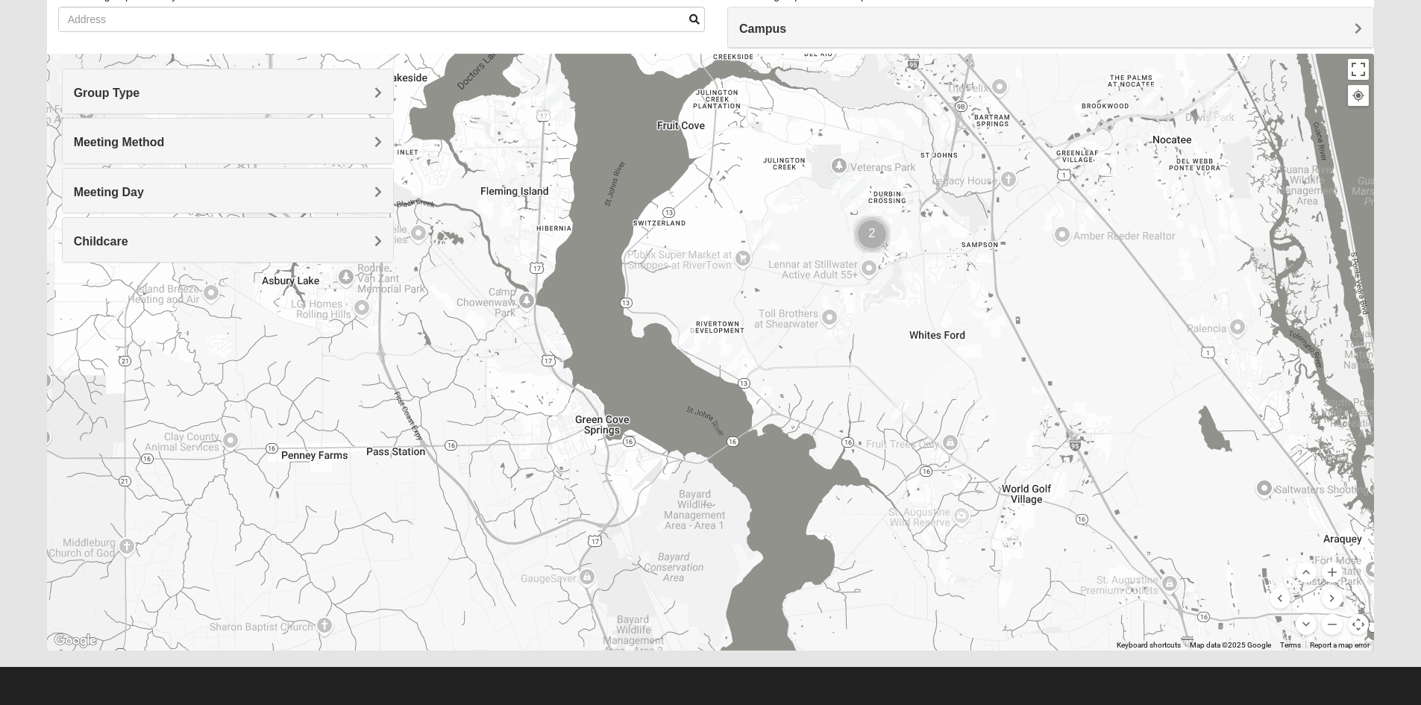
drag, startPoint x: 816, startPoint y: 515, endPoint x: 732, endPoint y: 277, distance: 251.4
click at [732, 277] on div "To navigate, press the arrow keys." at bounding box center [710, 352] width 1327 height 597
click at [1008, 529] on img "Mens Ledbury 32092" at bounding box center [1011, 530] width 18 height 25
click at [899, 409] on img "Mens Dixon/manning 32092" at bounding box center [899, 412] width 18 height 25
click at [684, 333] on img "Mens Contreras 32259" at bounding box center [685, 337] width 18 height 25
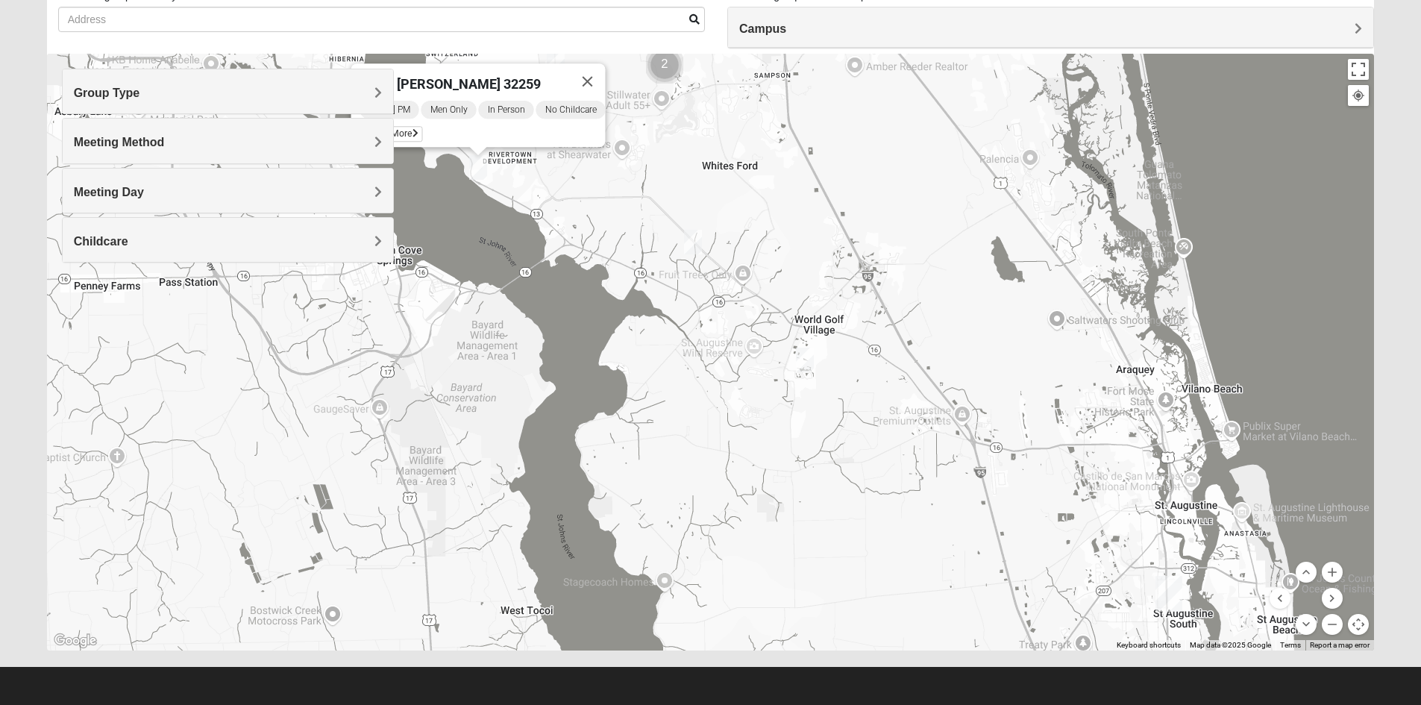
drag, startPoint x: 1098, startPoint y: 495, endPoint x: 889, endPoint y: 323, distance: 271.3
click at [889, 323] on div "Mens [PERSON_NAME] 32259 [DATE] PM Men Only In Person No Childcare Learn More" at bounding box center [710, 352] width 1327 height 597
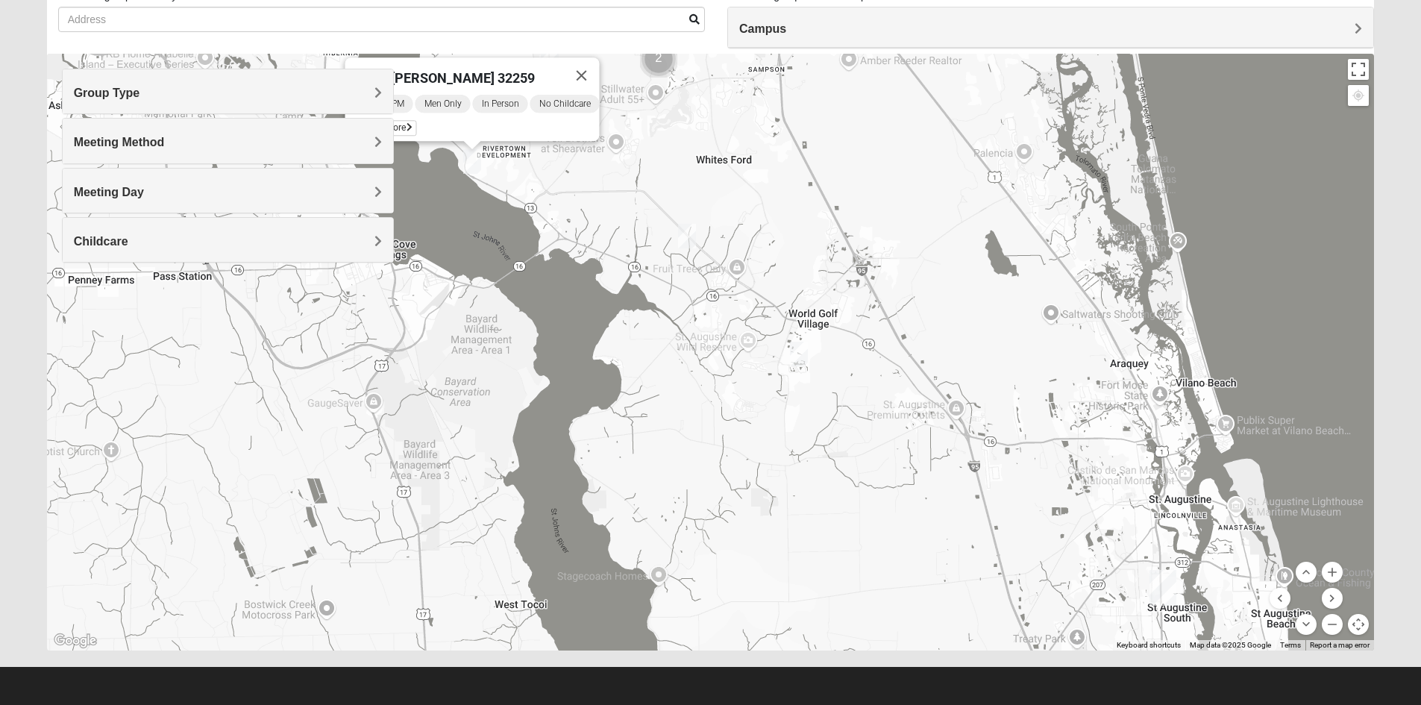
click at [804, 350] on img "Mens Ledbury 32092" at bounding box center [799, 354] width 18 height 25
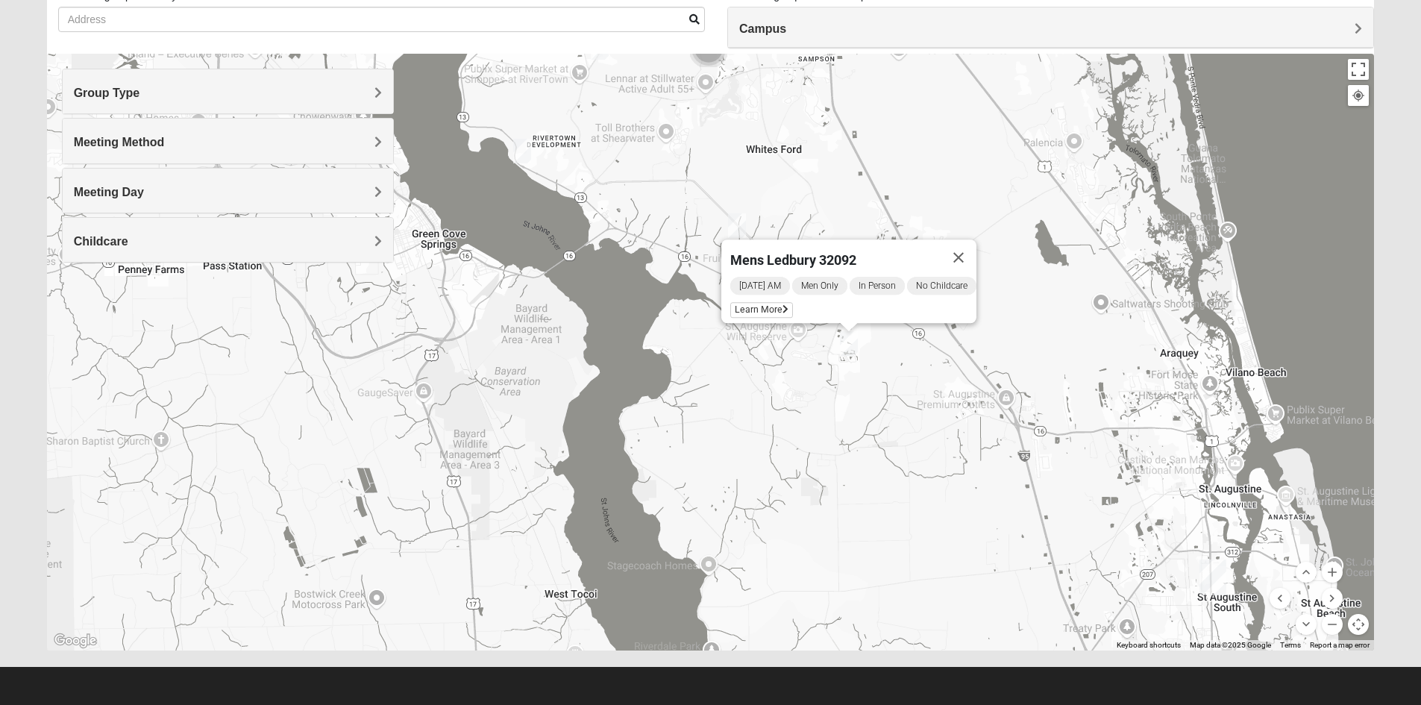
drag, startPoint x: 798, startPoint y: 363, endPoint x: 844, endPoint y: 346, distance: 49.3
click at [849, 359] on div "To navigate, press the arrow keys. Mens Ledbury 32092 [DATE] AM Men Only In Per…" at bounding box center [710, 352] width 1327 height 597
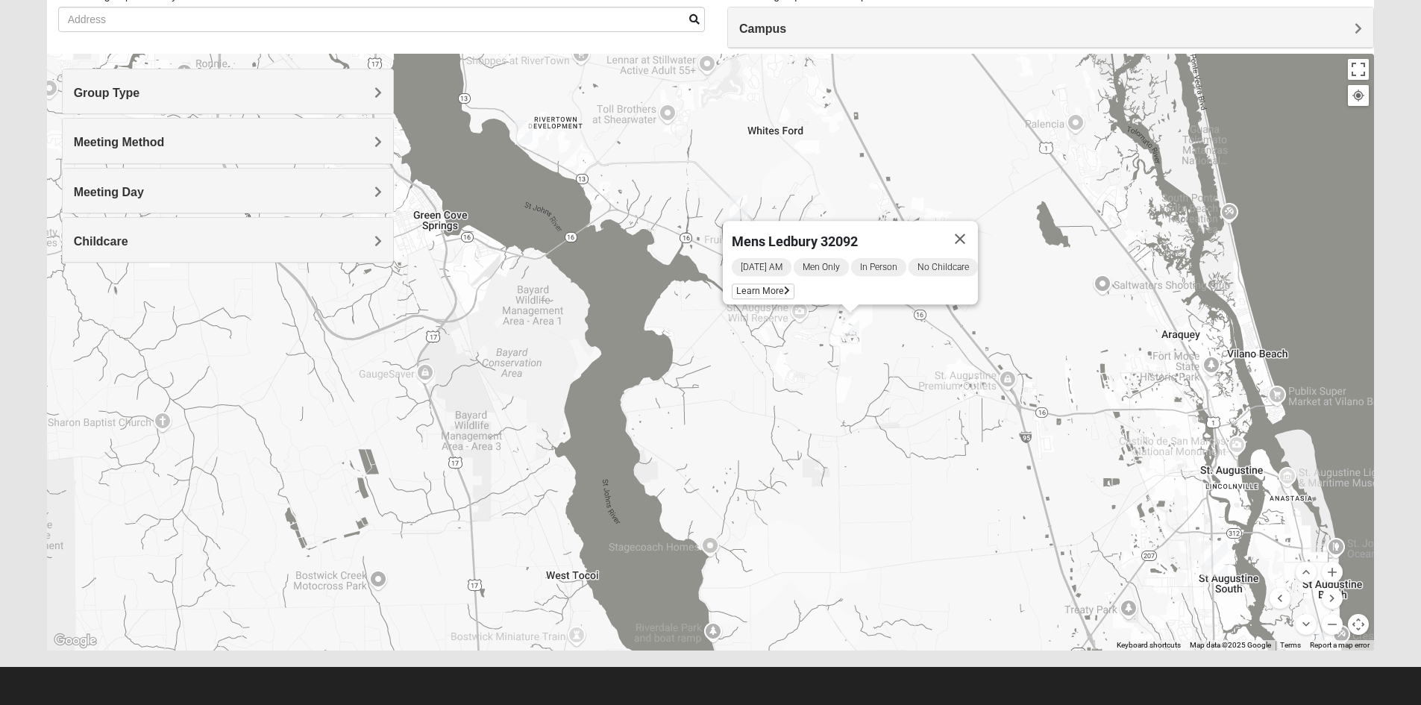
click at [744, 204] on img "Mens Dixon/manning 32092" at bounding box center [738, 207] width 18 height 25
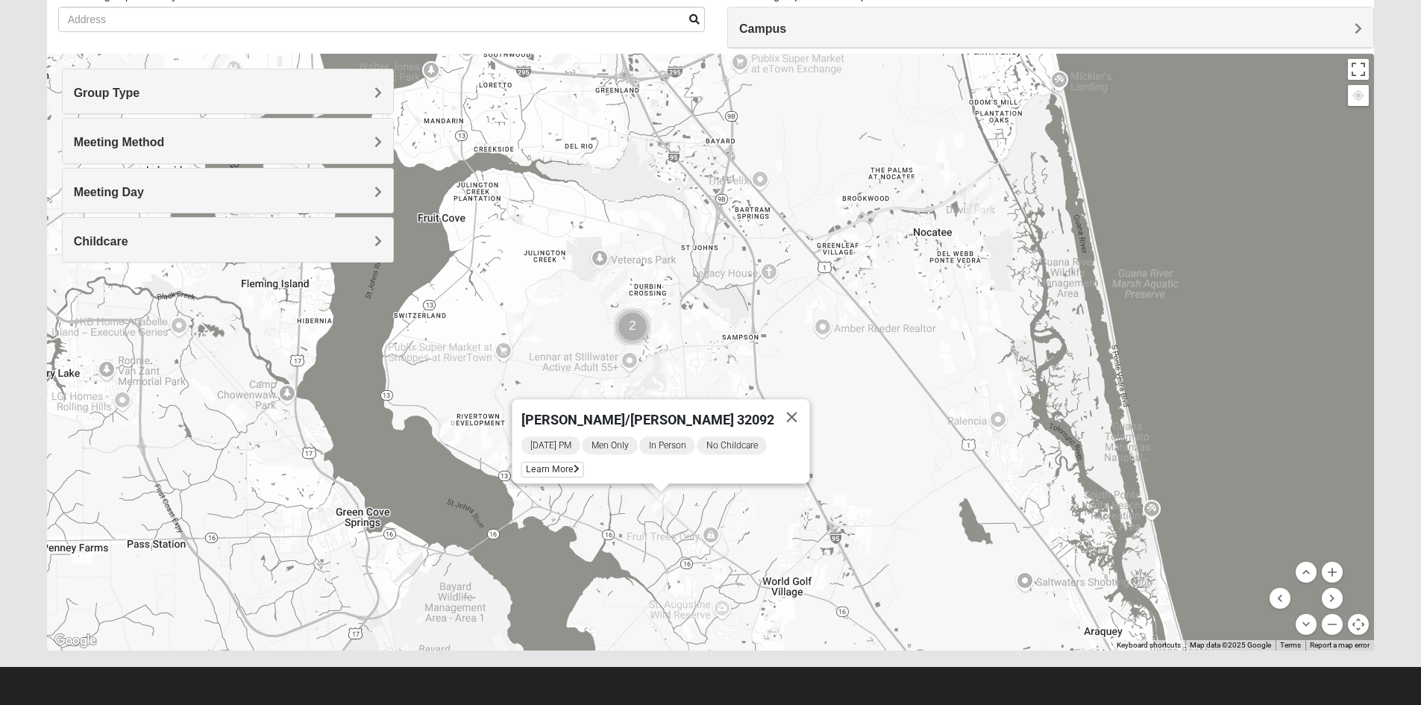
drag, startPoint x: 808, startPoint y: 241, endPoint x: 731, endPoint y: 533, distance: 302.4
click at [731, 533] on div "[PERSON_NAME]/[PERSON_NAME] 32092 [DATE] PM Men Only In Person No Childcare Lea…" at bounding box center [710, 352] width 1327 height 597
click at [920, 196] on img "Mens Damrow/Walsh 32082" at bounding box center [912, 189] width 18 height 25
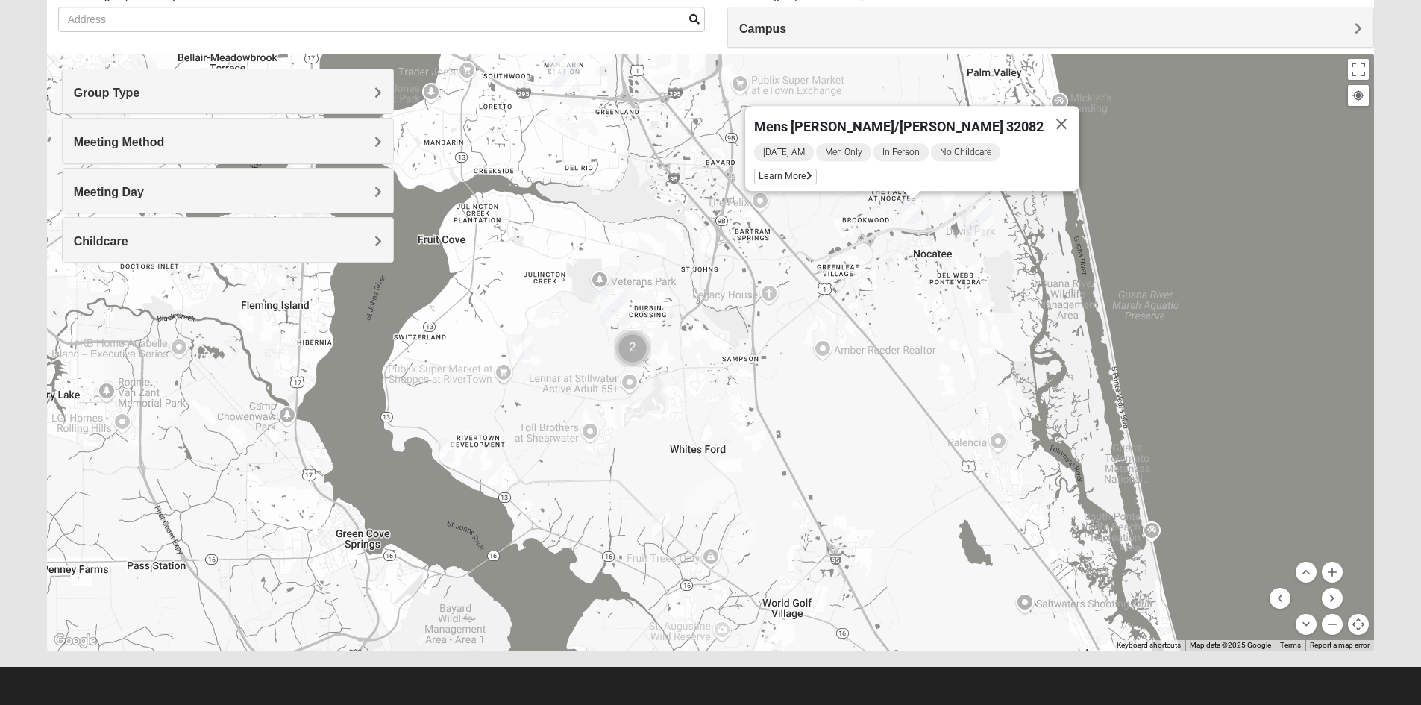
click at [599, 291] on img "On Campus Mens Otts 32259" at bounding box center [602, 298] width 18 height 25
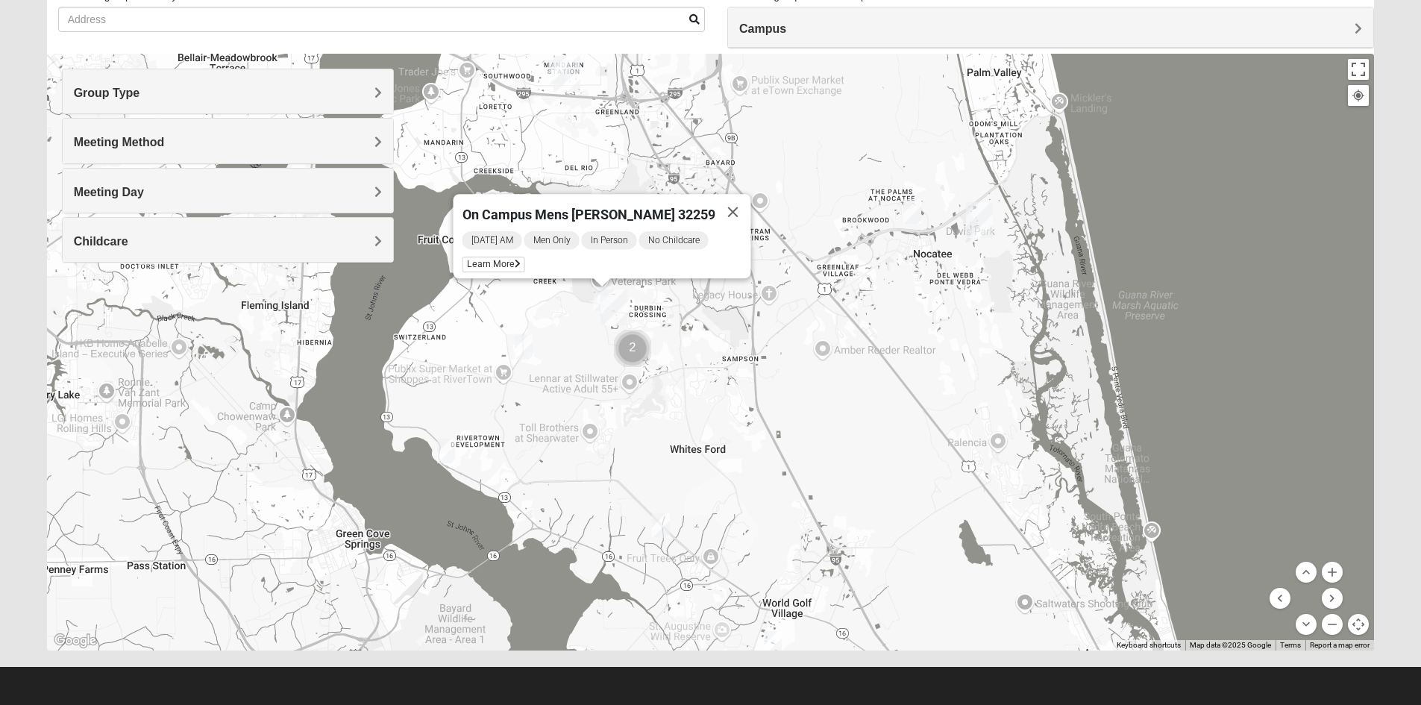
click at [525, 352] on img "Mens Cathcart 32259" at bounding box center [524, 347] width 18 height 25
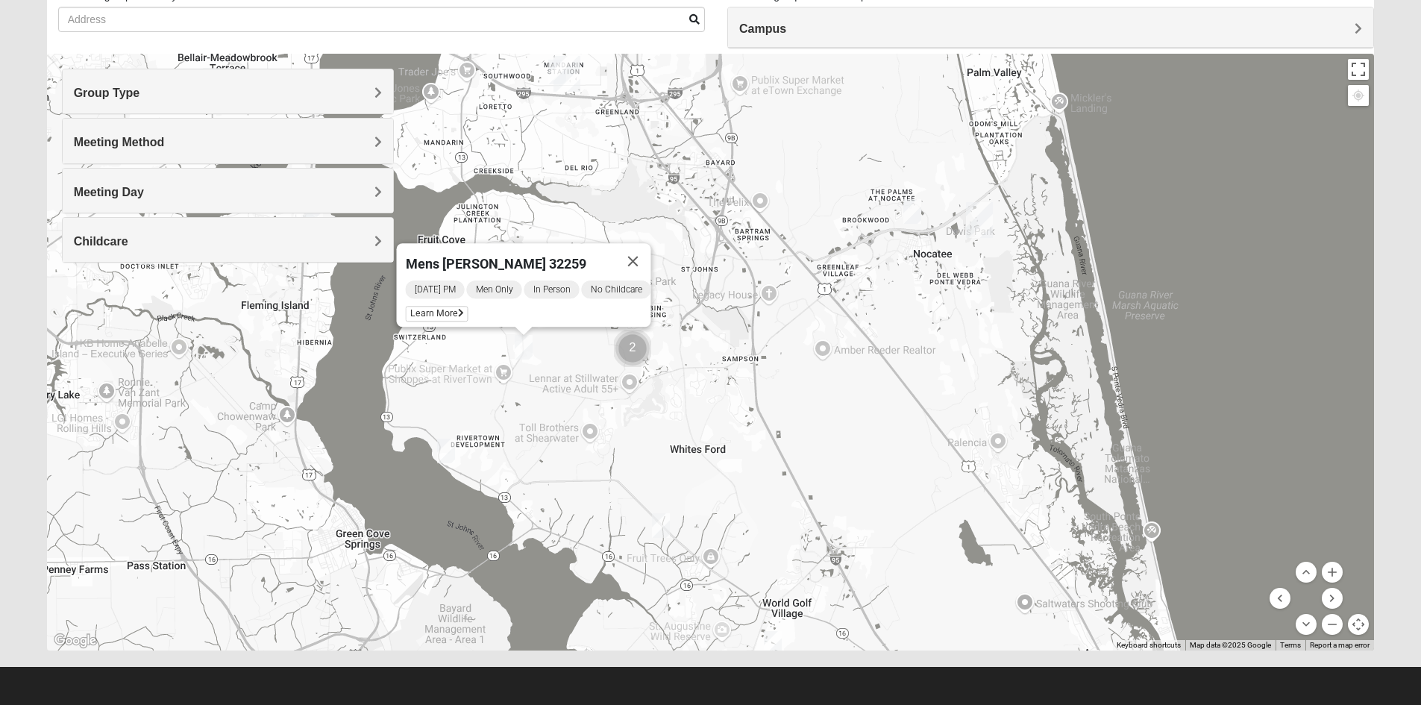
click at [453, 451] on img "Mens Contreras 32259" at bounding box center [446, 450] width 18 height 25
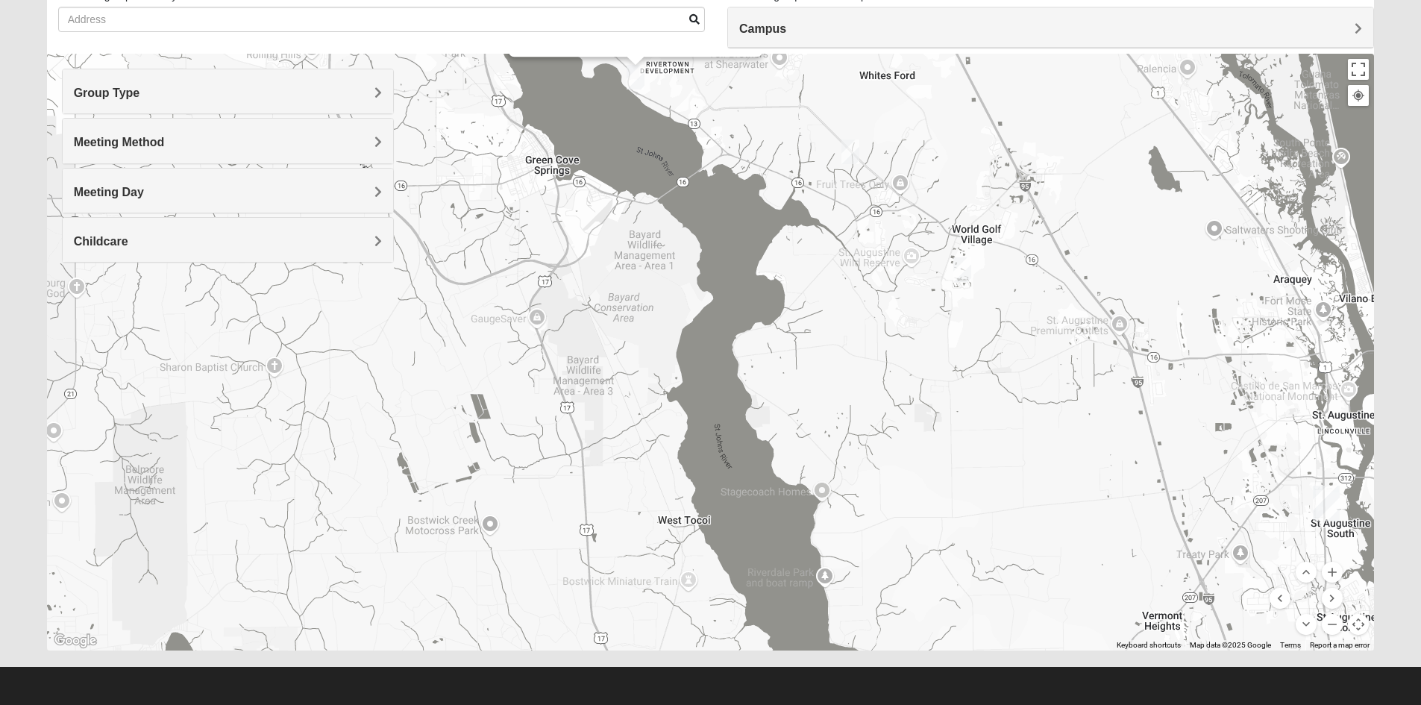
drag, startPoint x: 654, startPoint y: 506, endPoint x: 852, endPoint y: 115, distance: 437.9
click at [852, 115] on div "Mens [PERSON_NAME] 32259 [DATE] PM Men Only In Person No Childcare Learn More" at bounding box center [710, 352] width 1327 height 597
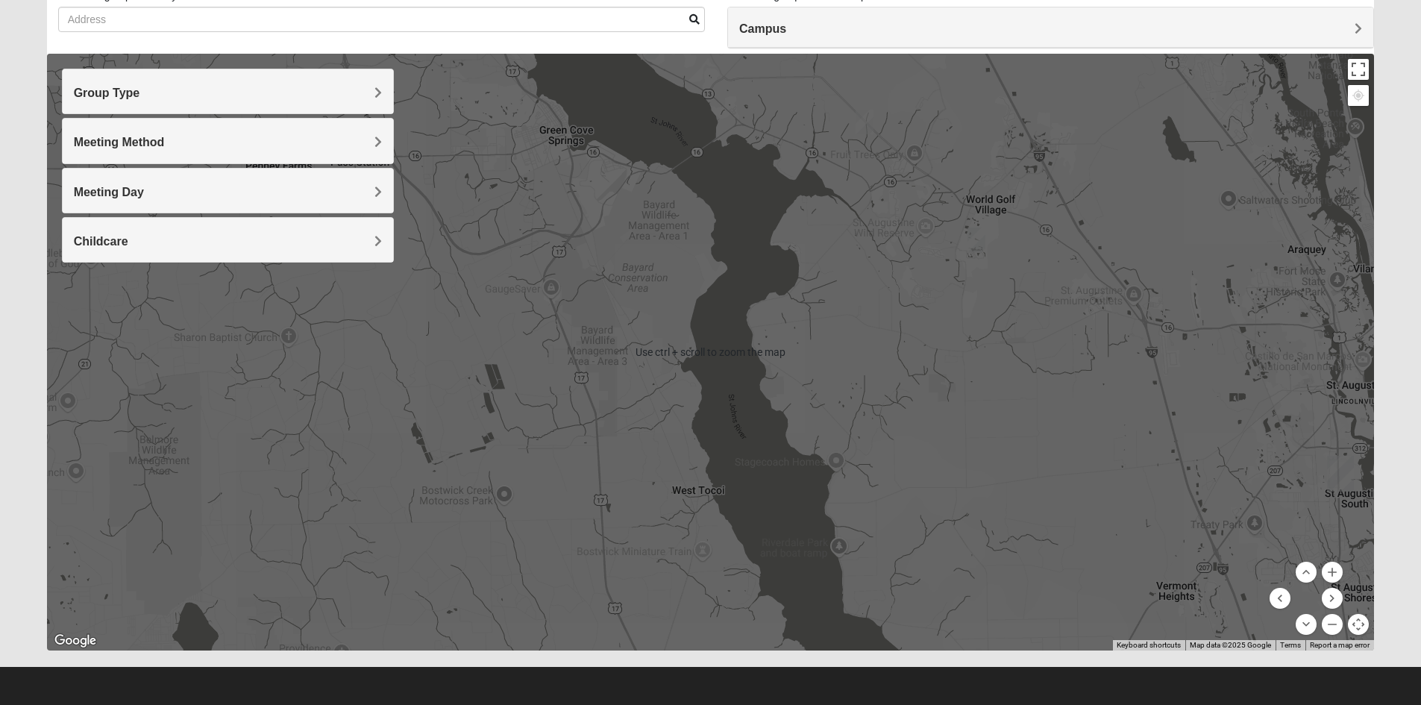
scroll to position [0, 0]
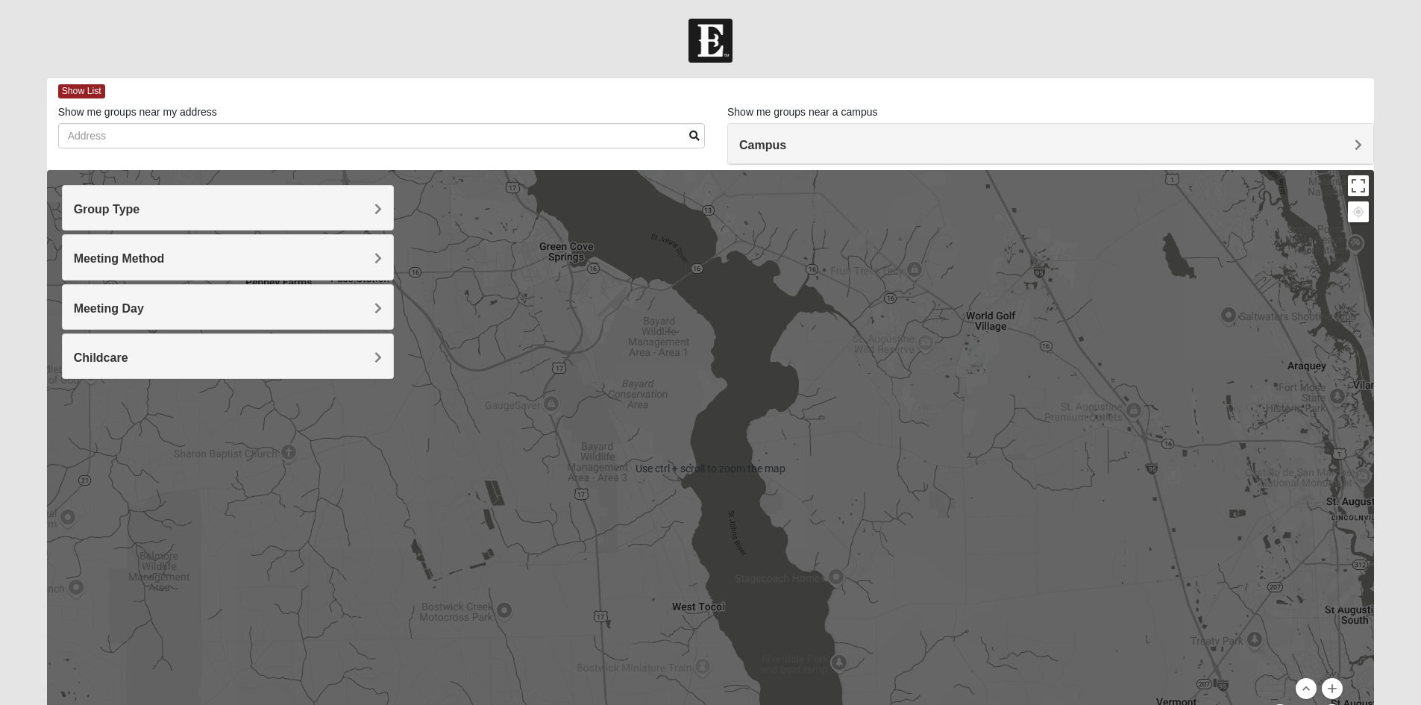
click at [998, 399] on div "Mens [PERSON_NAME] 32259 [DATE] PM Men Only In Person No Childcare Learn More" at bounding box center [710, 468] width 1327 height 597
click at [970, 408] on div "Mens [PERSON_NAME] 32259 [DATE] PM Men Only In Person No Childcare Learn More" at bounding box center [710, 468] width 1327 height 597
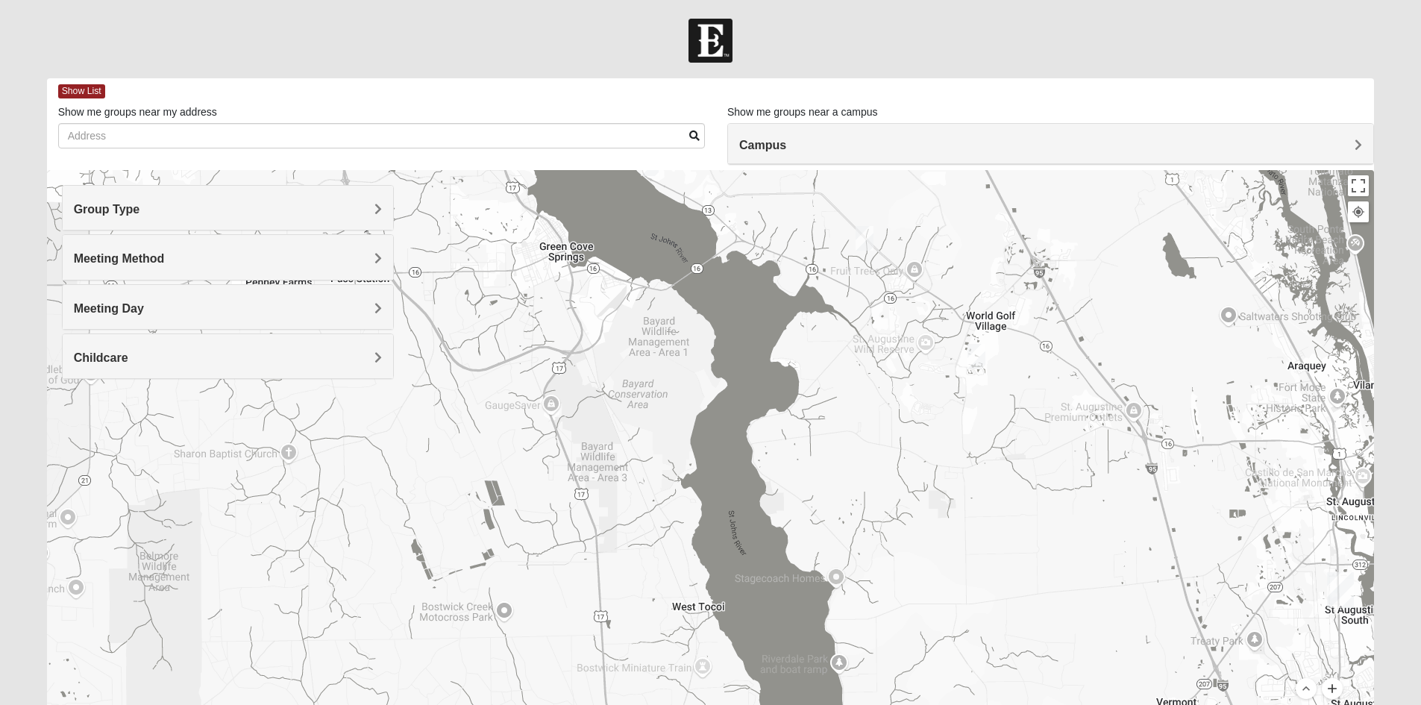
click at [1335, 694] on button "Zoom in" at bounding box center [1331, 688] width 21 height 21
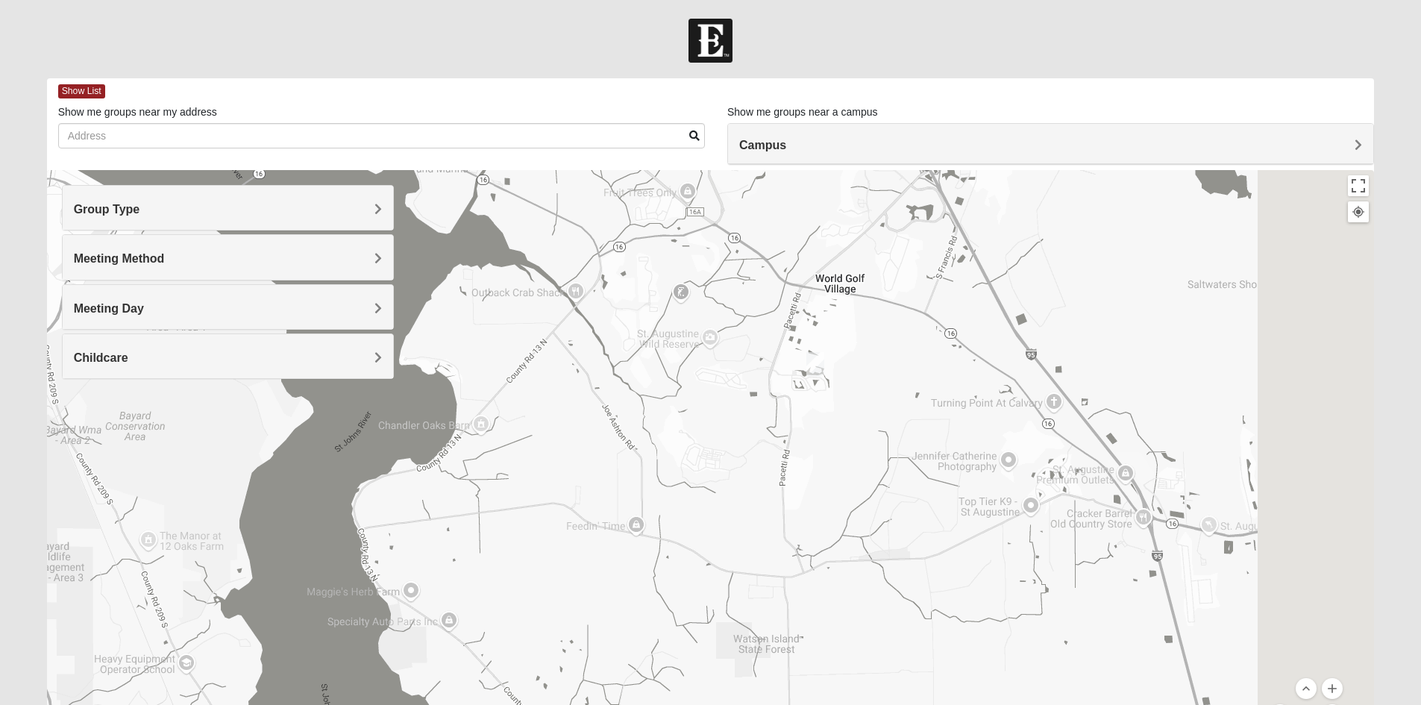
drag, startPoint x: 1101, startPoint y: 469, endPoint x: 643, endPoint y: 617, distance: 481.8
click at [643, 617] on div "Mens [PERSON_NAME] 32259 [DATE] PM Men Only In Person No Childcare Learn More" at bounding box center [710, 468] width 1327 height 597
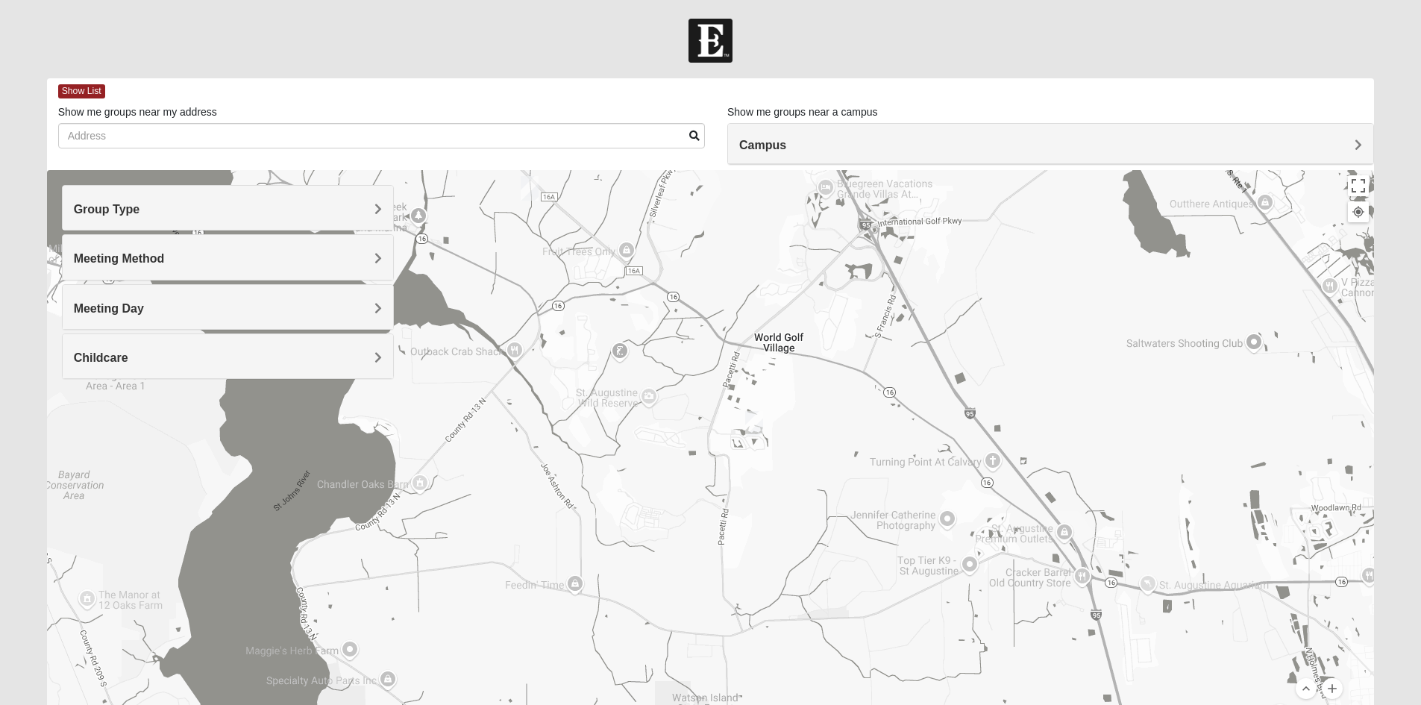
click at [761, 412] on img "Mens Ledbury 32092" at bounding box center [754, 423] width 18 height 25
click at [529, 194] on img "Mens Dixon/manning 32092" at bounding box center [530, 188] width 18 height 25
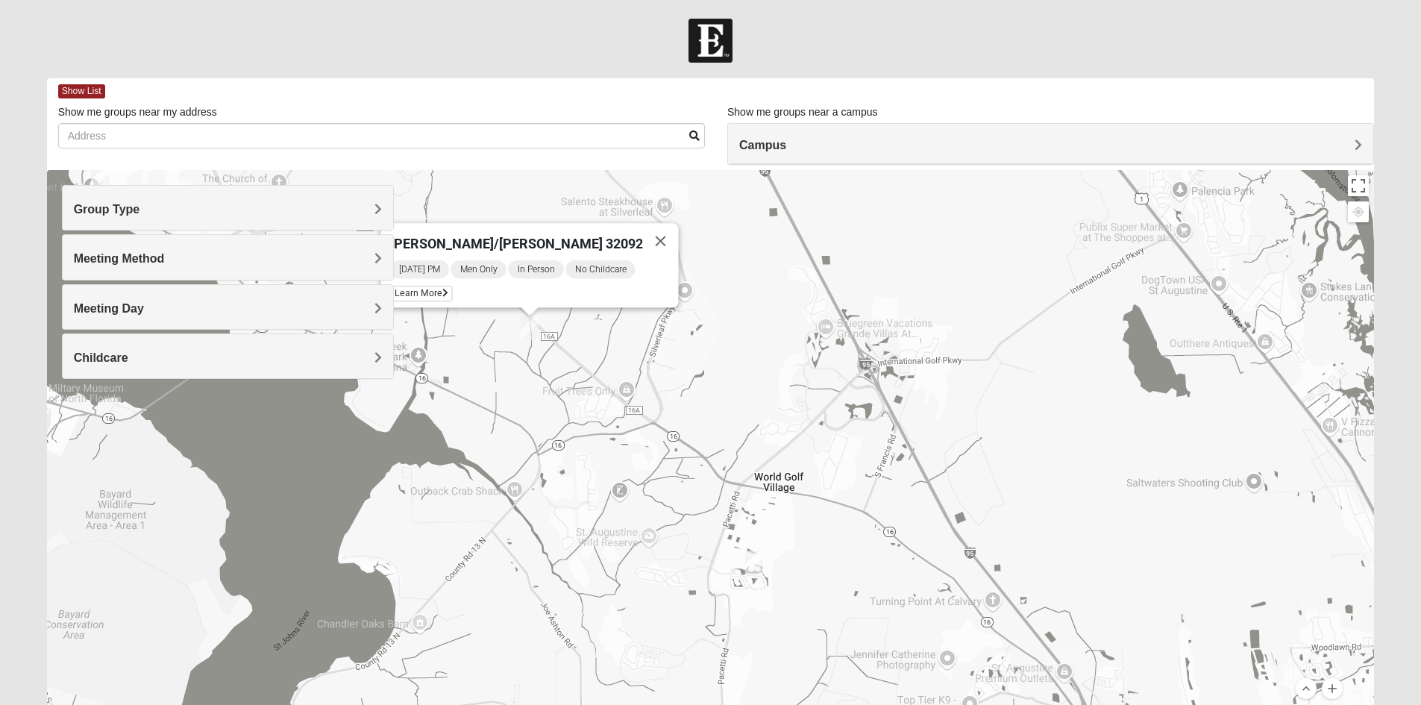
click at [237, 354] on h4 "Childcare" at bounding box center [228, 357] width 308 height 14
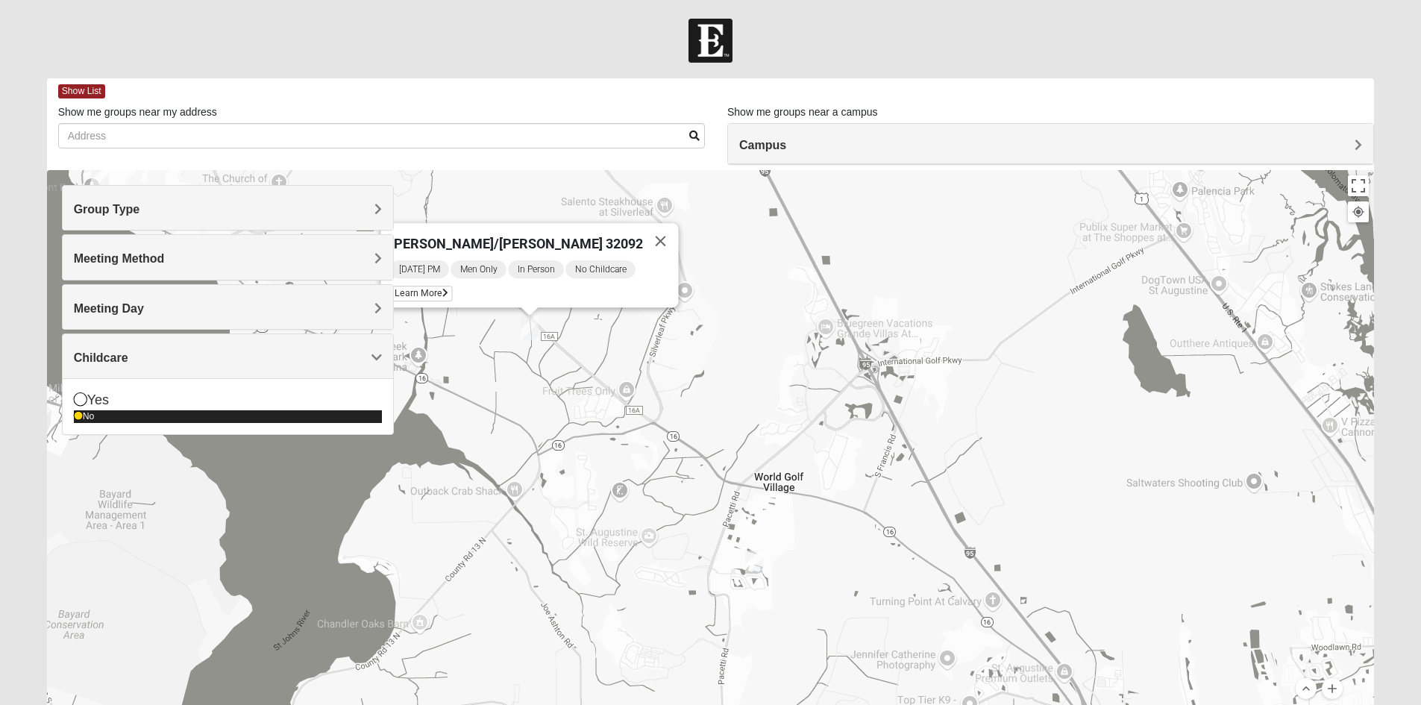
click at [124, 417] on div "No" at bounding box center [228, 416] width 308 height 13
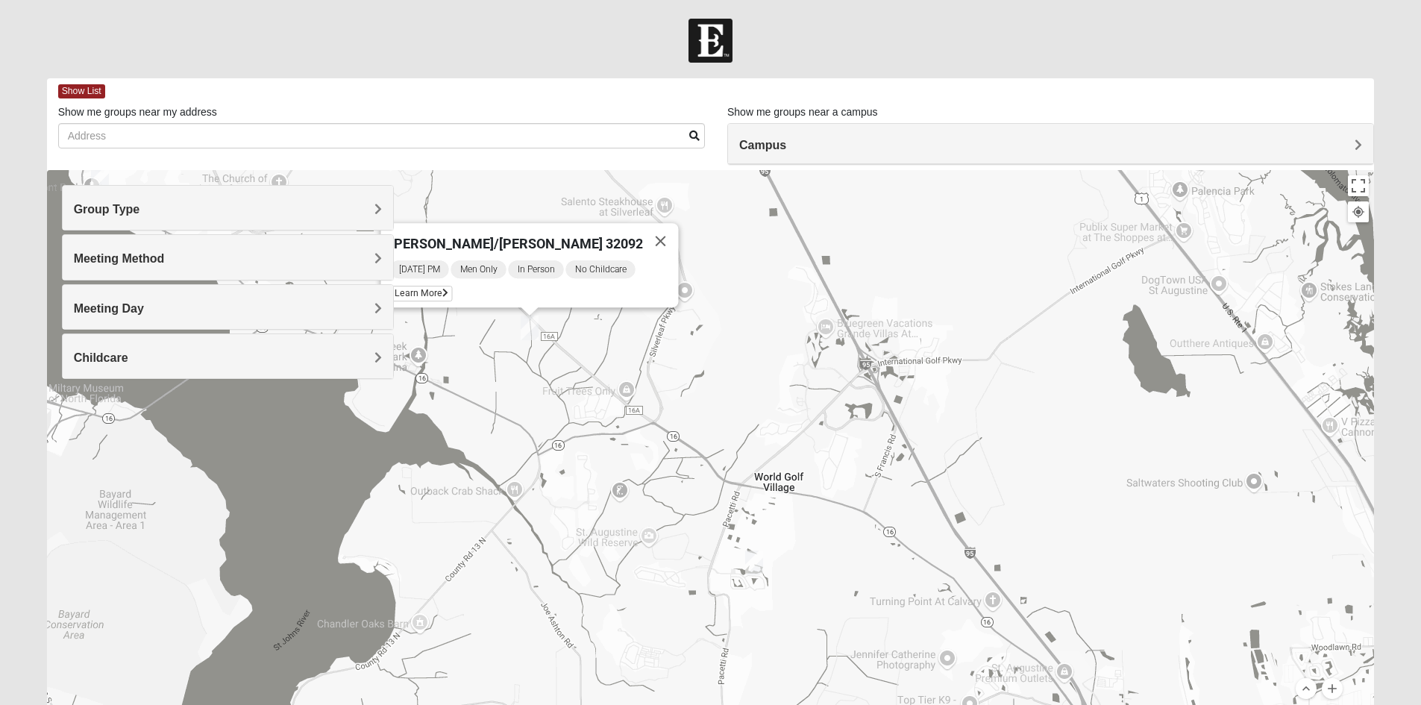
click at [212, 314] on h4 "Meeting Day" at bounding box center [228, 308] width 308 height 14
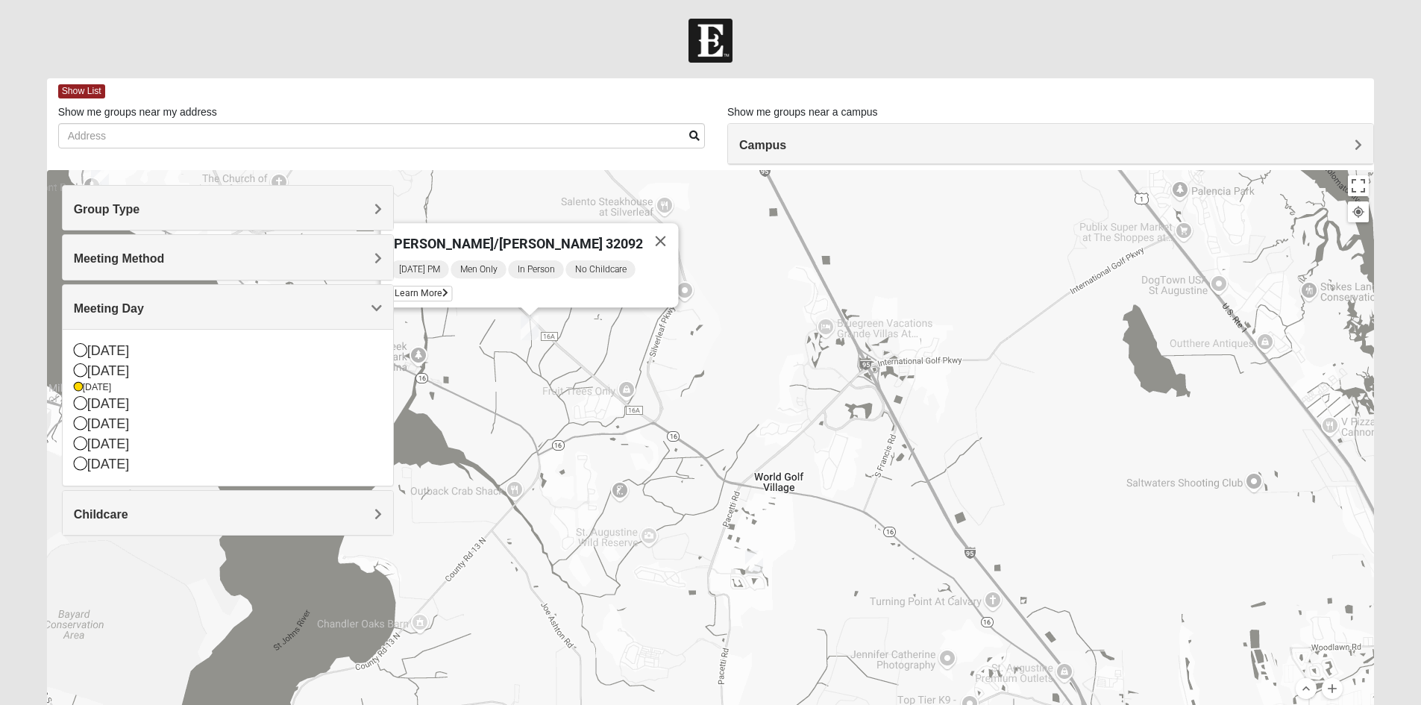
click at [169, 208] on h4 "Group Type" at bounding box center [228, 209] width 308 height 14
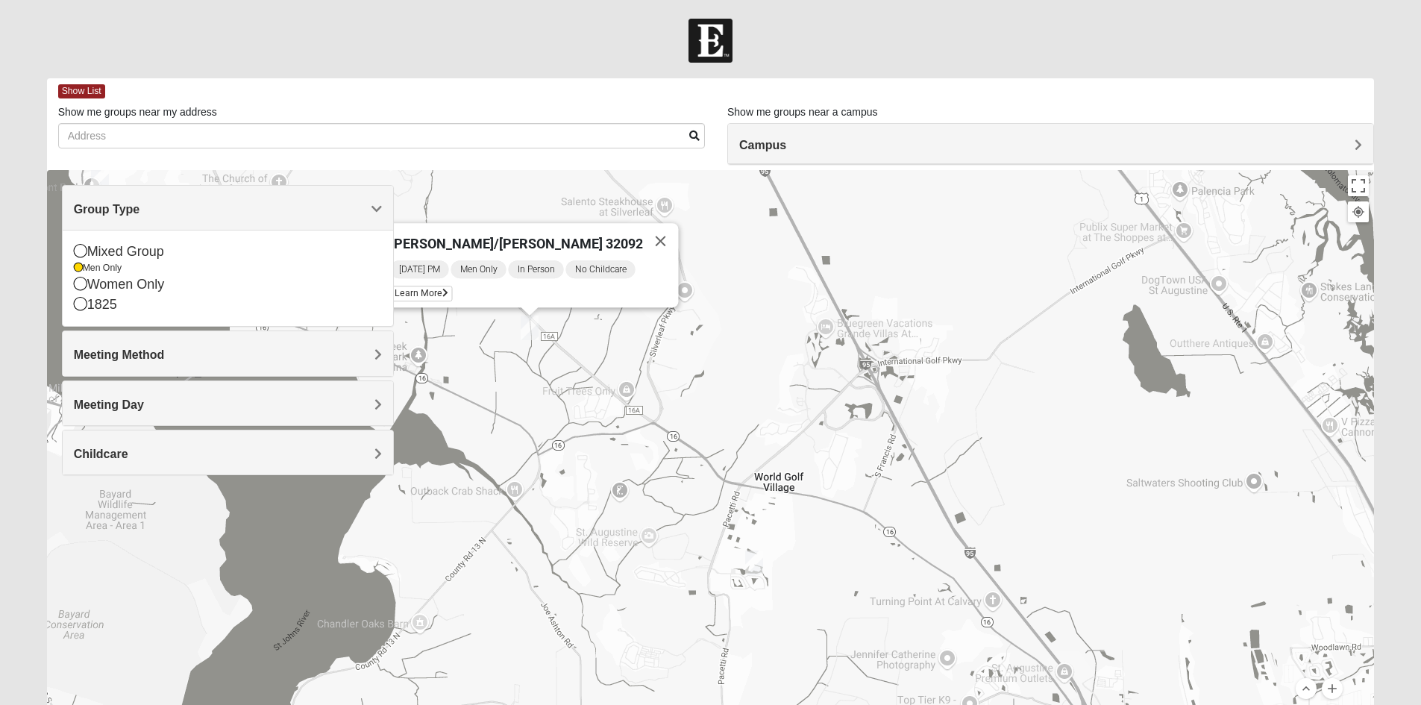
click at [101, 342] on div "Meeting Method" at bounding box center [228, 353] width 330 height 44
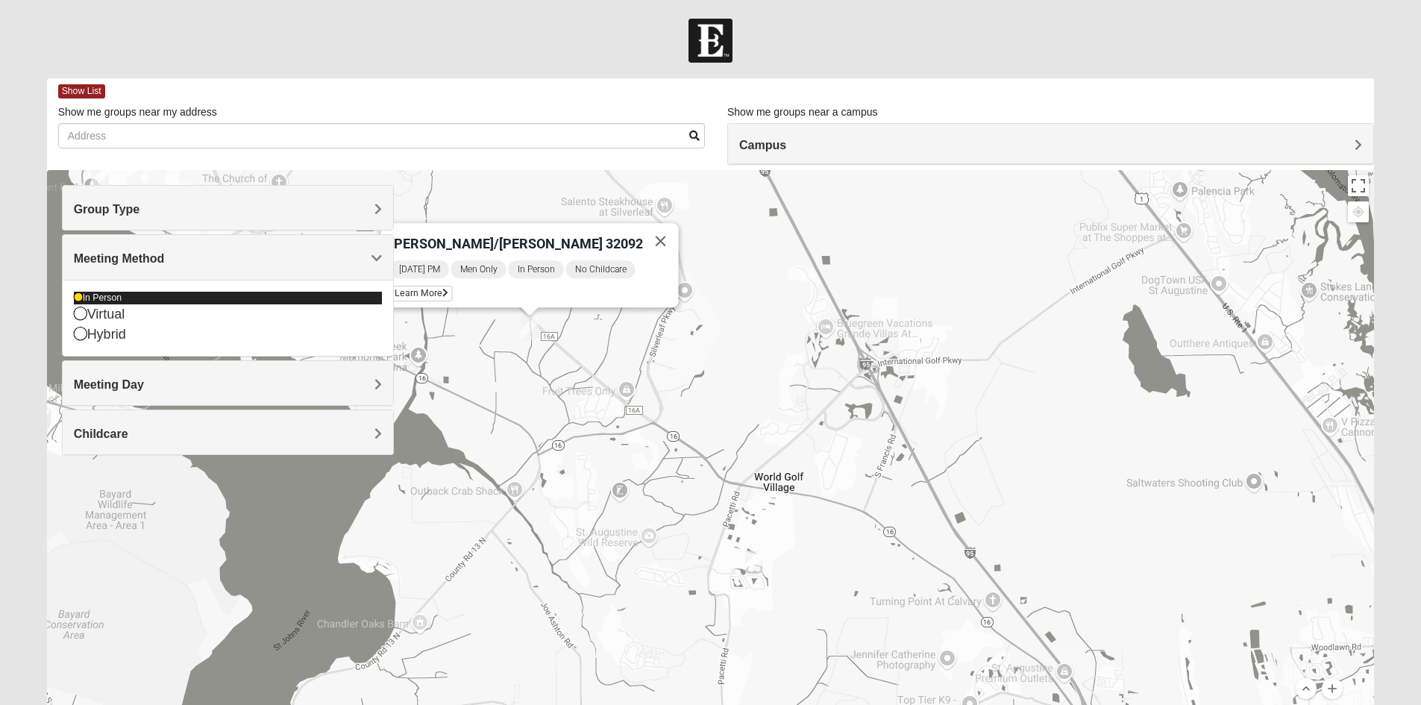
click at [120, 298] on div "In Person" at bounding box center [228, 298] width 308 height 13
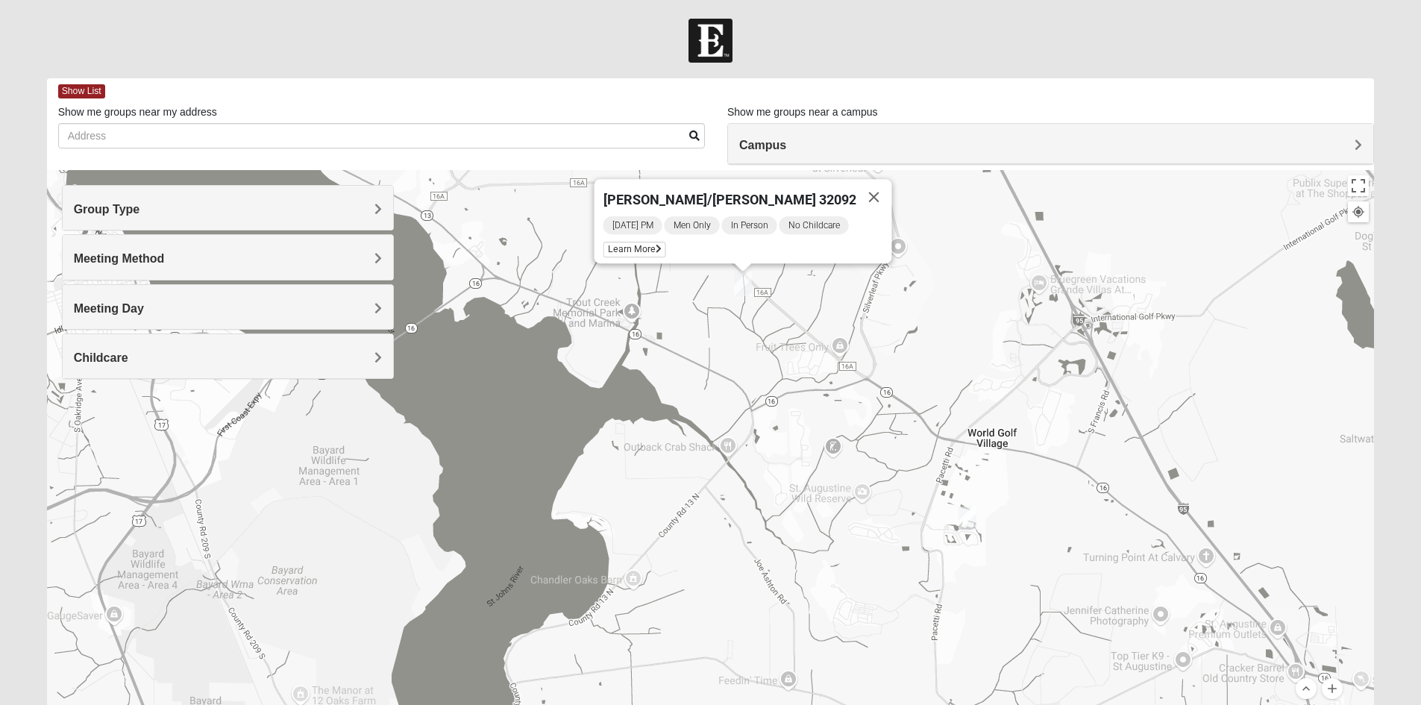
drag, startPoint x: 853, startPoint y: 562, endPoint x: 1066, endPoint y: 516, distance: 218.1
click at [1066, 516] on div "[PERSON_NAME]/[PERSON_NAME] 32092 [DATE] PM Men Only In Person No Childcare Lea…" at bounding box center [710, 468] width 1327 height 597
click at [738, 285] on img "Mens Dixon/manning 32092" at bounding box center [743, 285] width 18 height 25
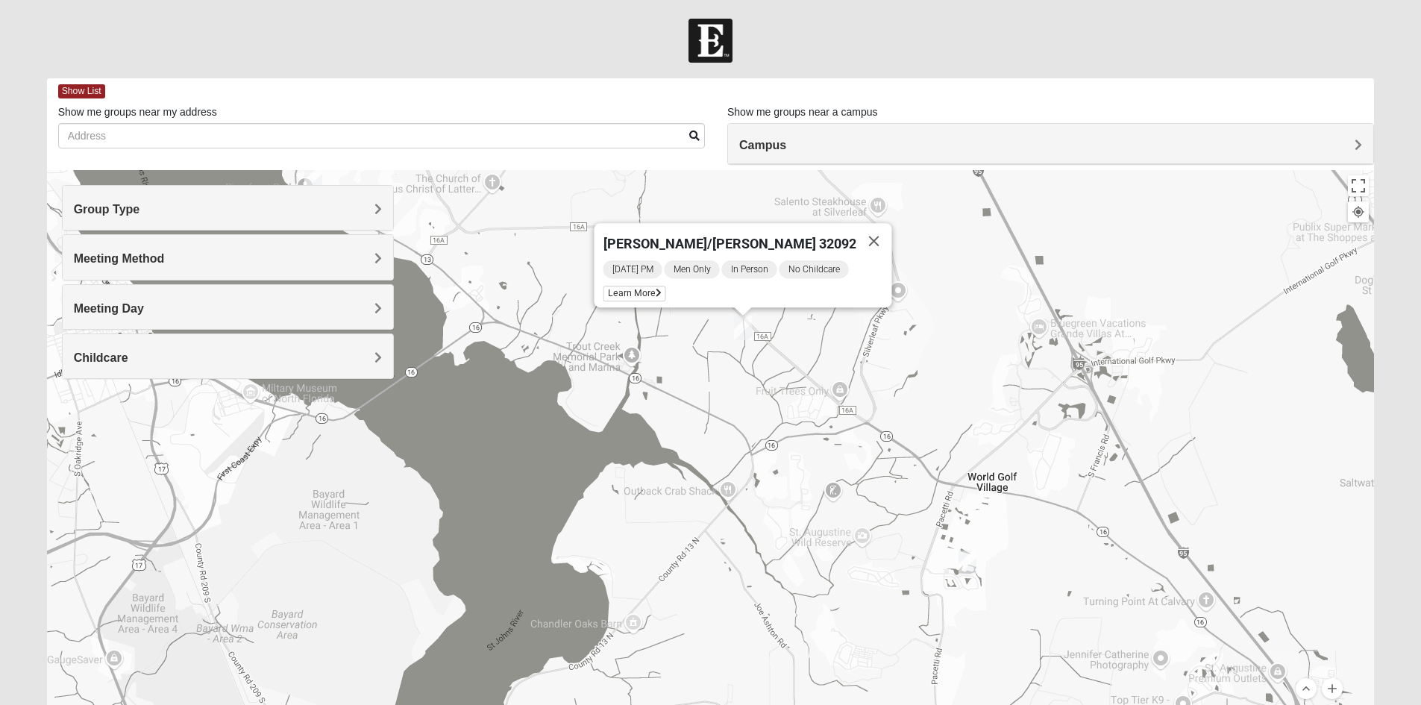
click at [973, 565] on img "Mens Ledbury 32092" at bounding box center [967, 562] width 18 height 25
